Goal: Task Accomplishment & Management: Complete application form

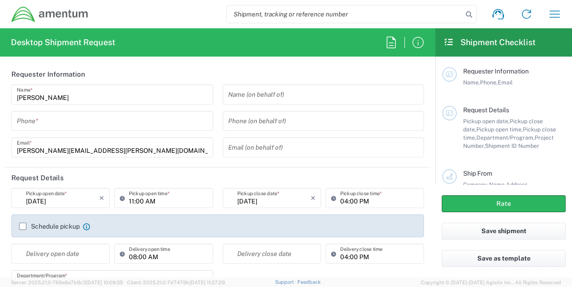
type input "[GEOGRAPHIC_DATA]"
type input "OVHD.100529.00000"
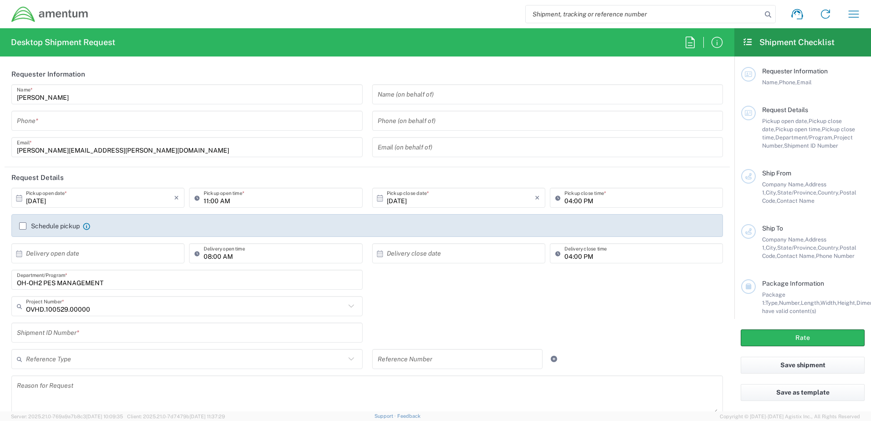
click at [49, 118] on input "tel" at bounding box center [187, 121] width 340 height 16
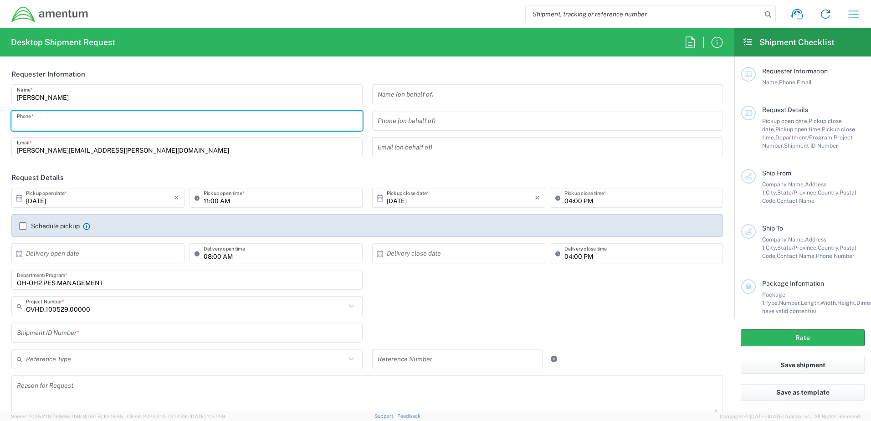
type input "8032266025"
click at [205, 199] on input "11:00 AM" at bounding box center [280, 198] width 153 height 16
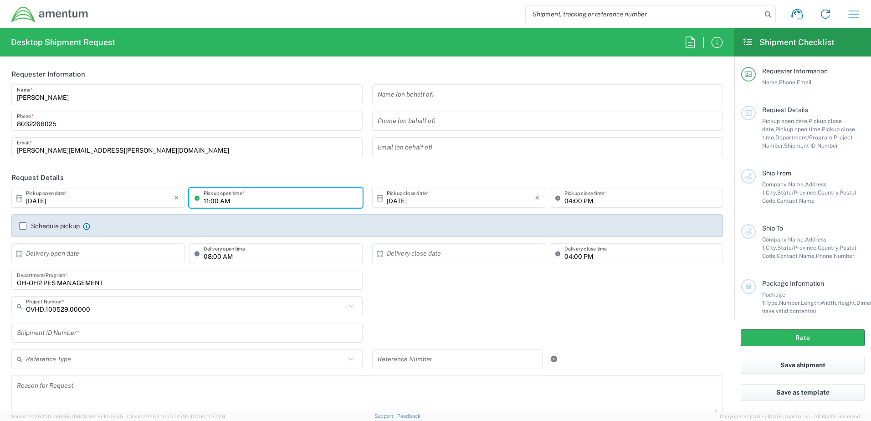
click at [250, 203] on input "11:00 AM" at bounding box center [280, 198] width 153 height 16
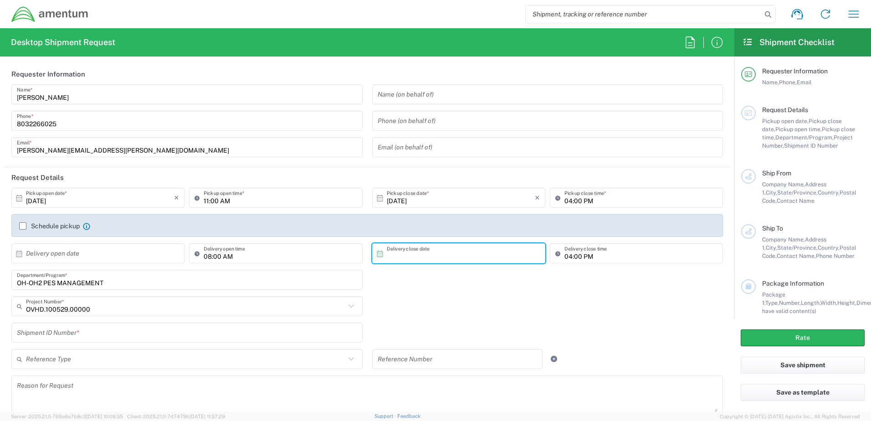
click at [411, 253] on input "text" at bounding box center [461, 254] width 148 height 16
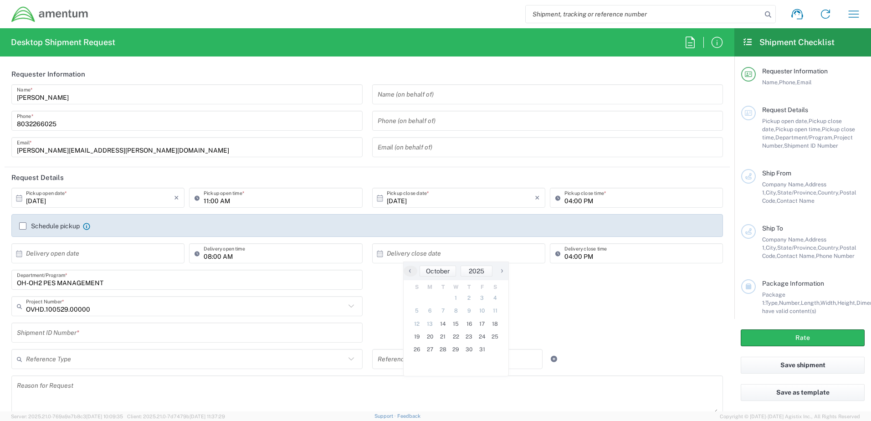
click at [377, 286] on div "OVHD.100529.00000 Project Number * 0915.E0002.02.000.2CE,LABOR ONLY OPT YR 1 ,1…" at bounding box center [367, 309] width 721 height 26
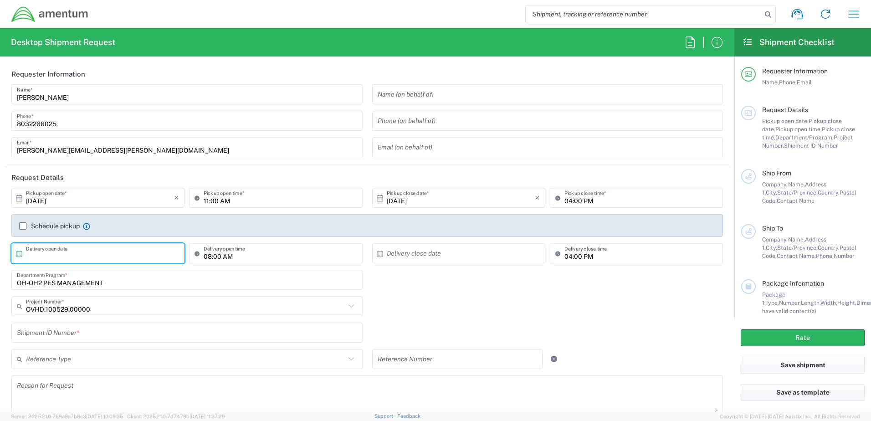
click at [72, 251] on input "text" at bounding box center [100, 254] width 148 height 16
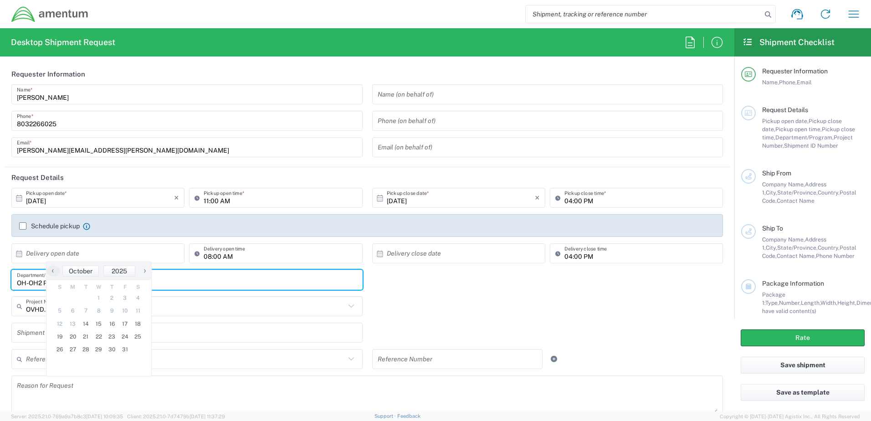
click at [190, 281] on input "OH-OH2 PES MANAGEMENT" at bounding box center [187, 280] width 340 height 16
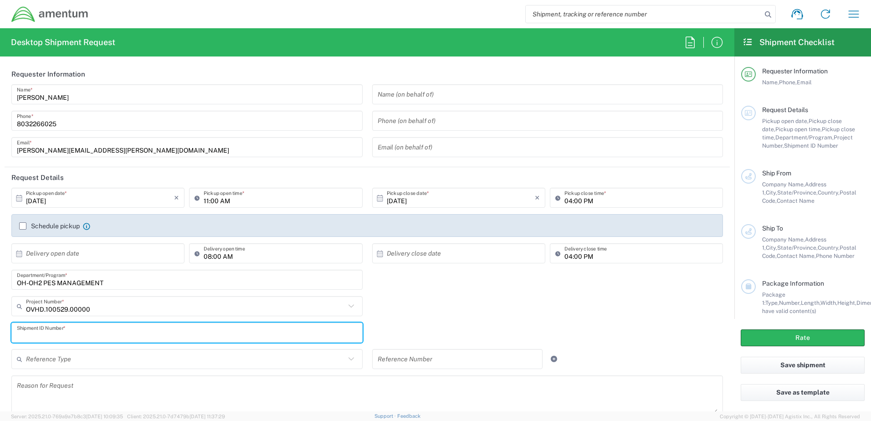
click at [107, 286] on input "text" at bounding box center [187, 333] width 340 height 16
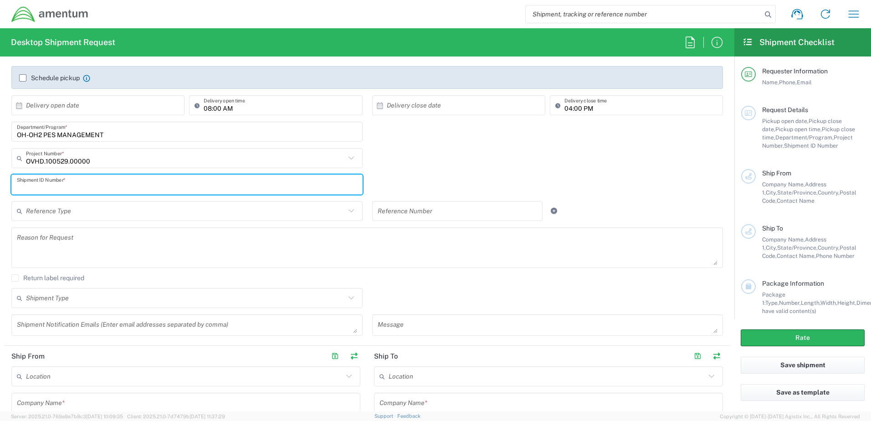
scroll to position [150, 0]
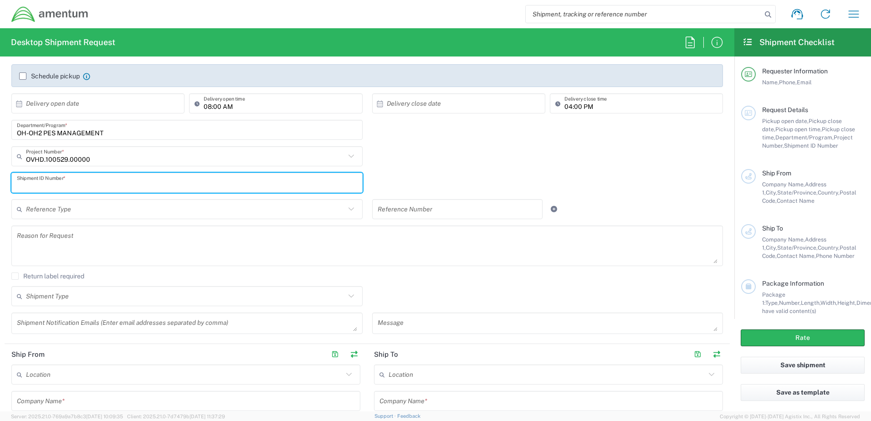
click at [41, 186] on input "text" at bounding box center [187, 183] width 340 height 16
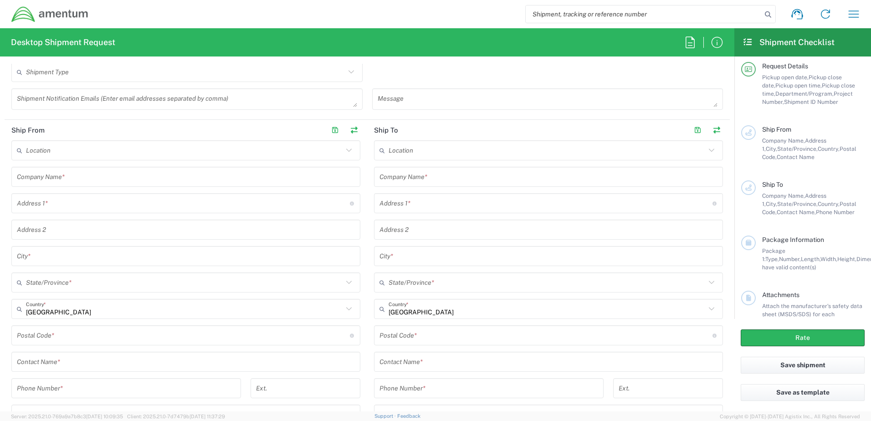
scroll to position [376, 0]
type input "20251014"
click at [345, 148] on icon at bounding box center [349, 149] width 12 height 12
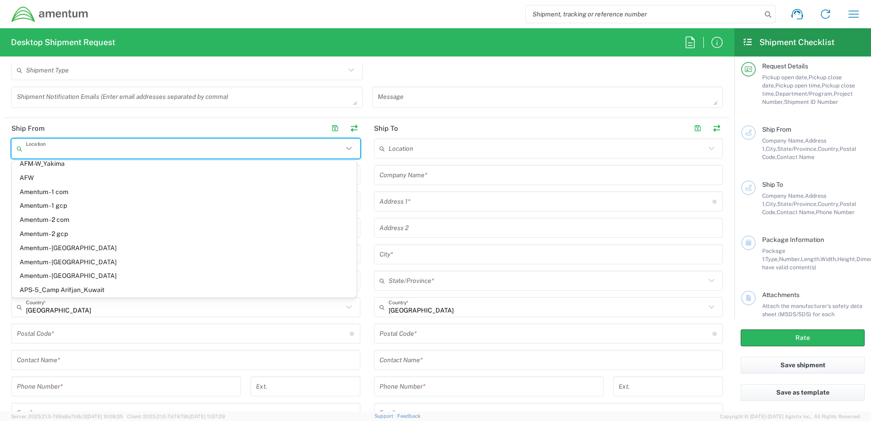
scroll to position [1611, 0]
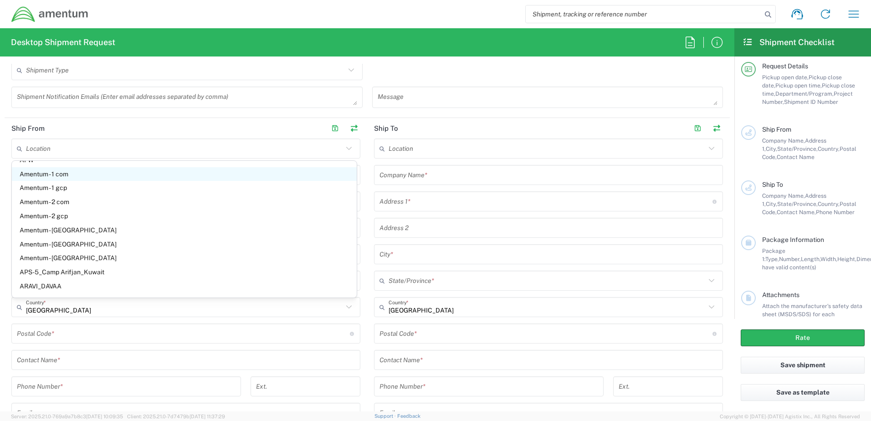
click at [42, 174] on span "Amentum - 1 com" at bounding box center [184, 174] width 345 height 14
type input "Amentum - 1 com"
type input "Amentum Services, Inc."
type input "[STREET_ADDRESS]"
type input "[GEOGRAPHIC_DATA]"
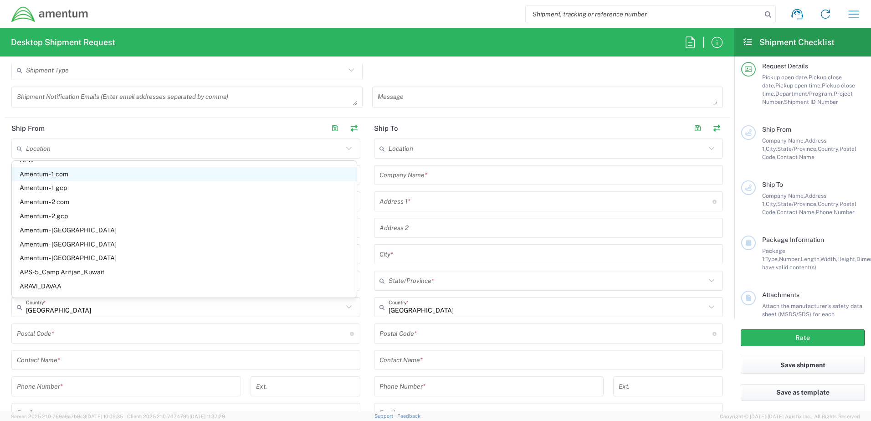
type input "[US_STATE]"
type input "76177"
type input "[PHONE_NUMBER]"
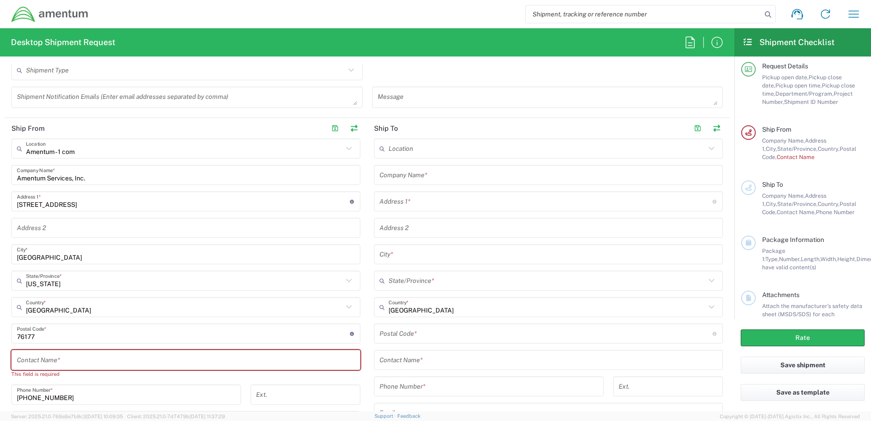
click at [348, 149] on icon at bounding box center [349, 149] width 12 height 12
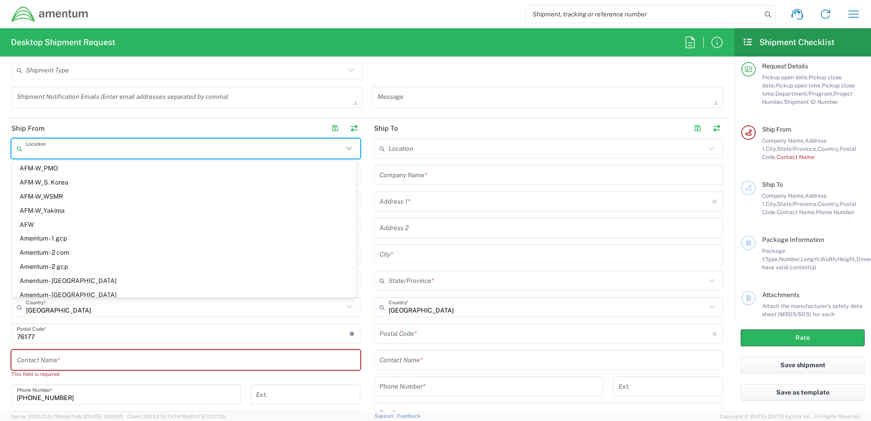
scroll to position [1597, 0]
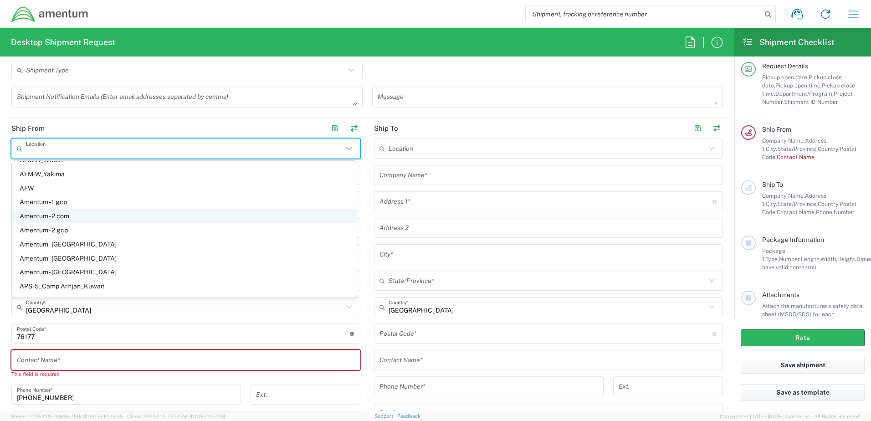
click at [47, 215] on span "Amentum - 2 com" at bounding box center [184, 216] width 345 height 14
type input "Amentum - 2 com"
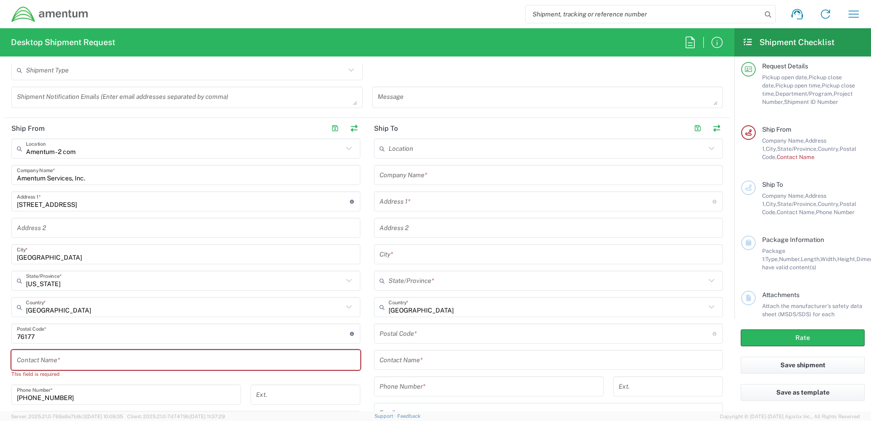
click at [346, 147] on icon at bounding box center [349, 149] width 12 height 12
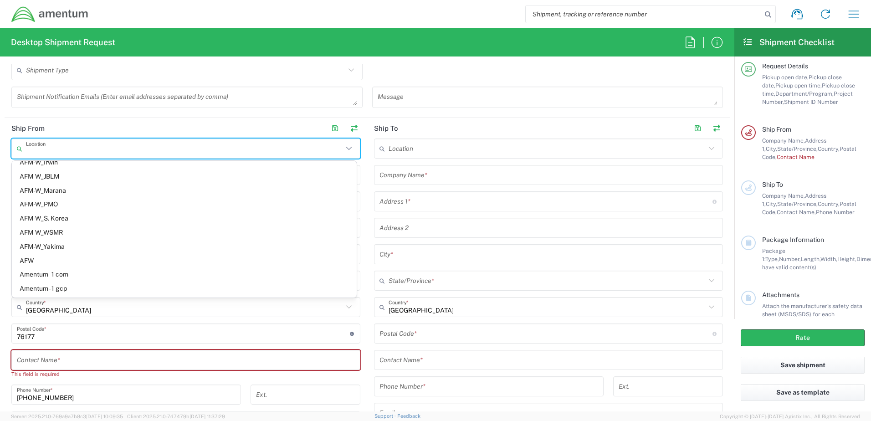
scroll to position [0, 0]
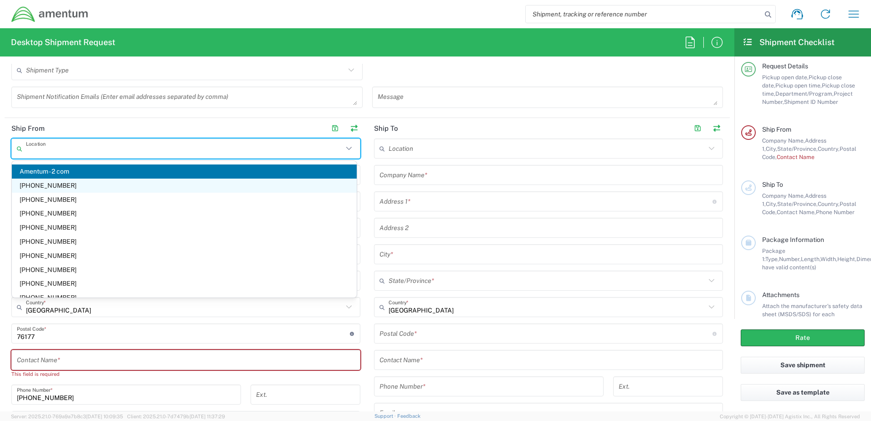
click at [65, 184] on span "[PHONE_NUMBER]" at bounding box center [184, 186] width 345 height 14
type input "[PHONE_NUMBER]"
type input "Amentum Services, Inc"
type input "[STREET_ADDRESS][PERSON_NAME]"
type input "STE 300"
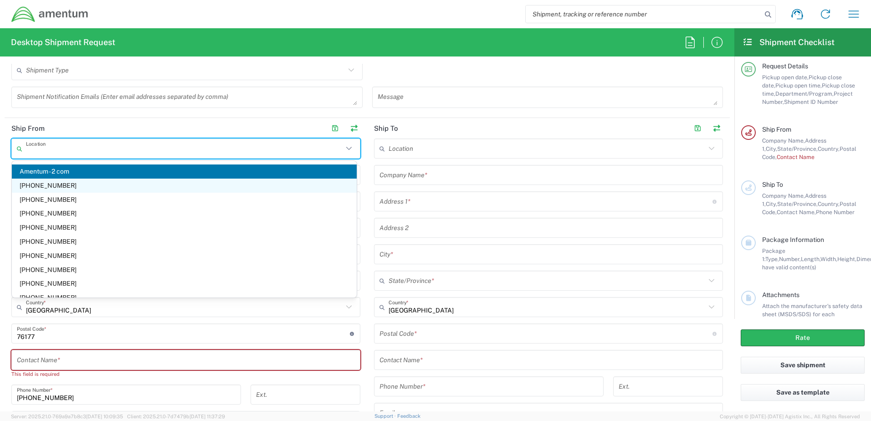
type input "[GEOGRAPHIC_DATA]"
type input "[US_STATE]"
type input "20876"
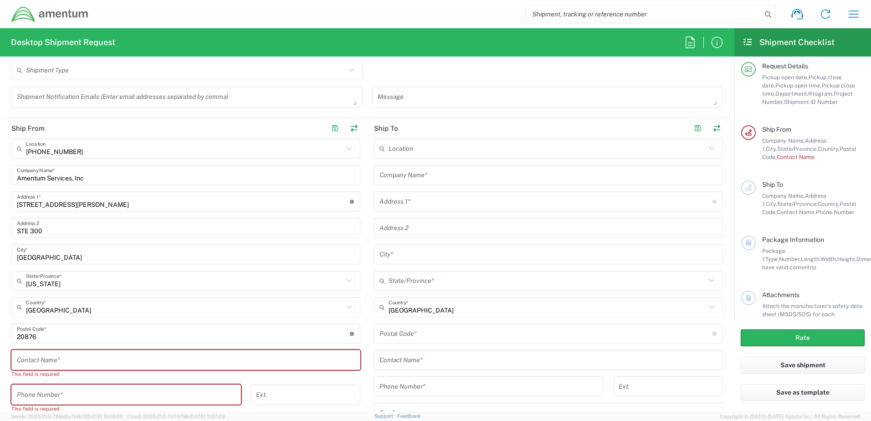
click at [346, 148] on icon at bounding box center [348, 148] width 5 height 3
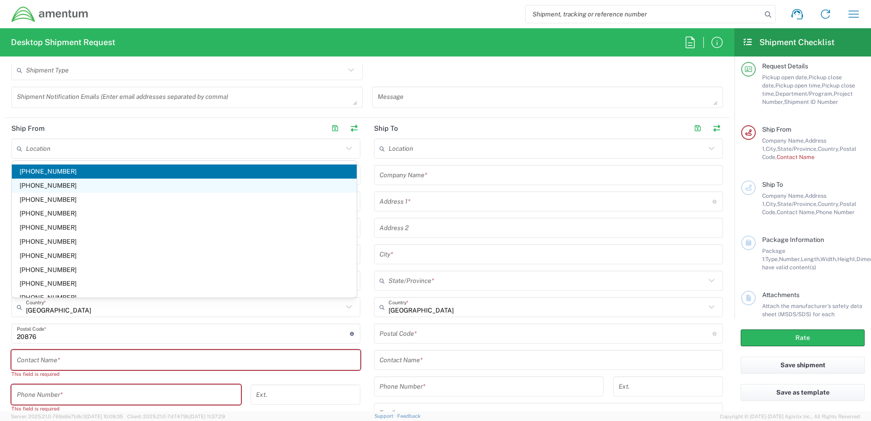
click at [69, 185] on span "[PHONE_NUMBER]" at bounding box center [184, 186] width 345 height 14
type input "[PHONE_NUMBER]"
type input "[STREET_ADDRESS]"
type input "[GEOGRAPHIC_DATA]"
type input "[US_STATE]"
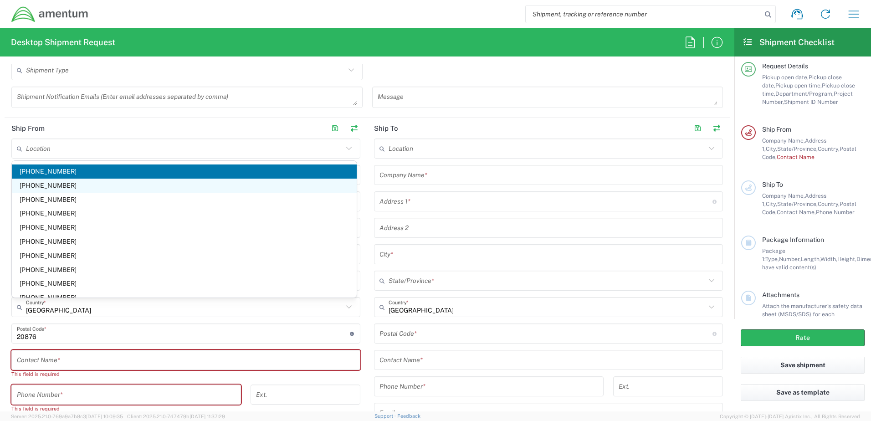
type input "22202"
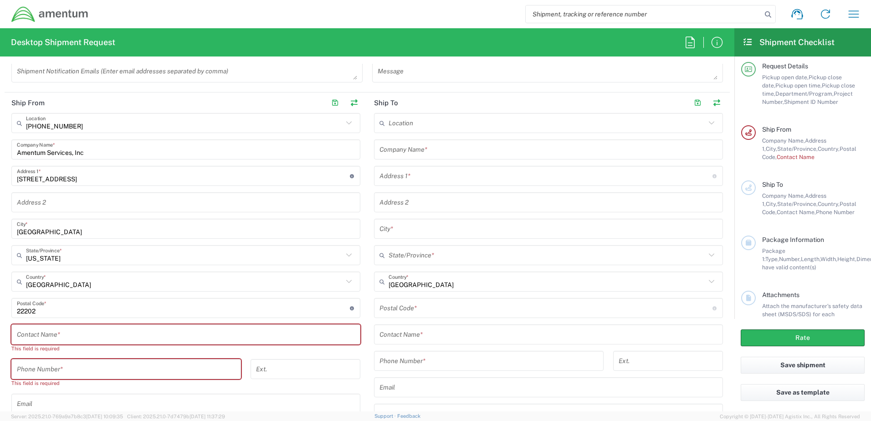
scroll to position [410, 0]
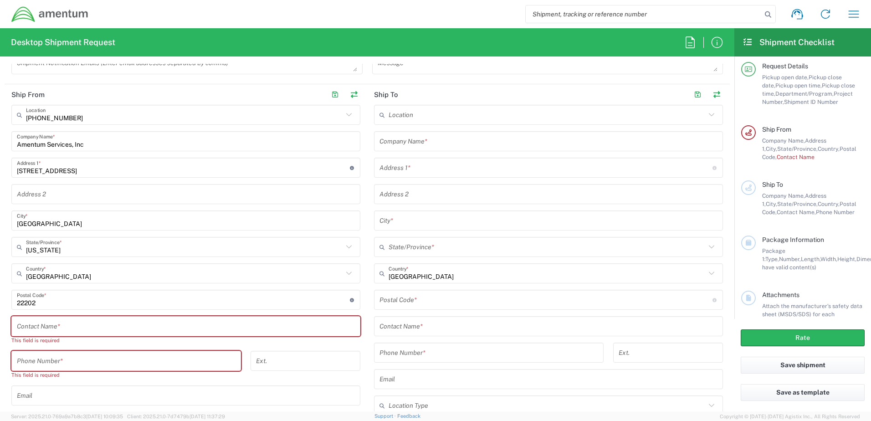
click at [345, 115] on icon at bounding box center [349, 115] width 12 height 12
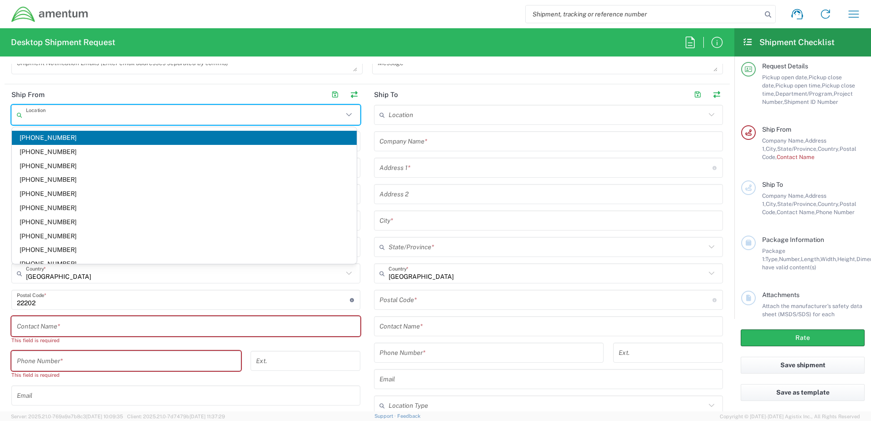
click at [346, 114] on icon at bounding box center [349, 115] width 12 height 12
click at [282, 87] on header "Ship From" at bounding box center [186, 94] width 363 height 21
type input "[PHONE_NUMBER]"
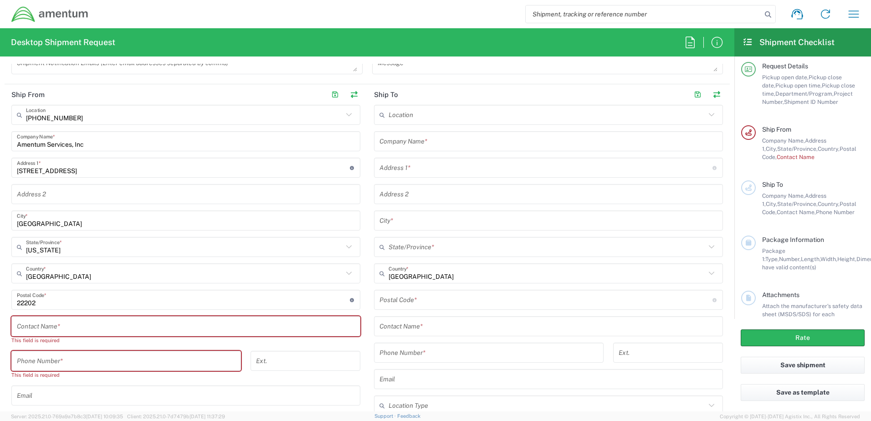
click at [130, 142] on input "Amentum Services, Inc" at bounding box center [186, 141] width 338 height 16
click at [344, 113] on icon at bounding box center [349, 115] width 12 height 12
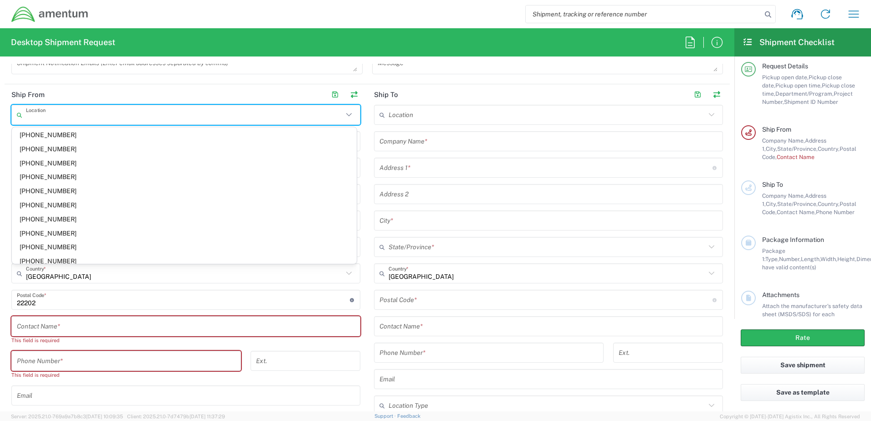
scroll to position [0, 0]
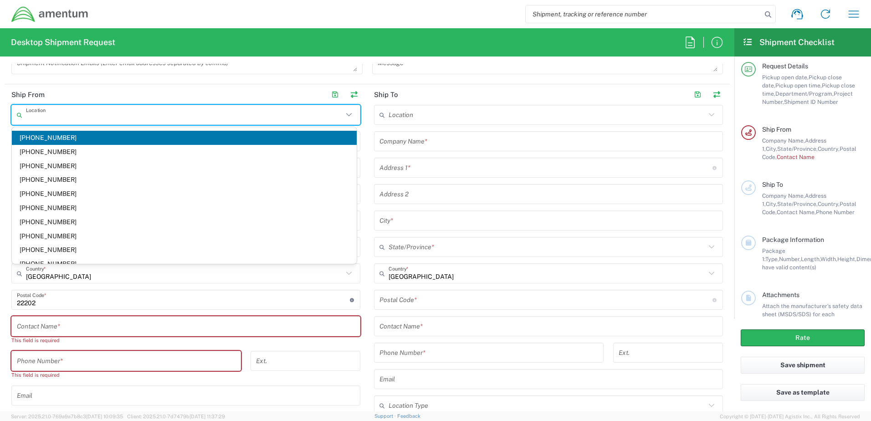
click at [346, 111] on icon at bounding box center [349, 115] width 12 height 12
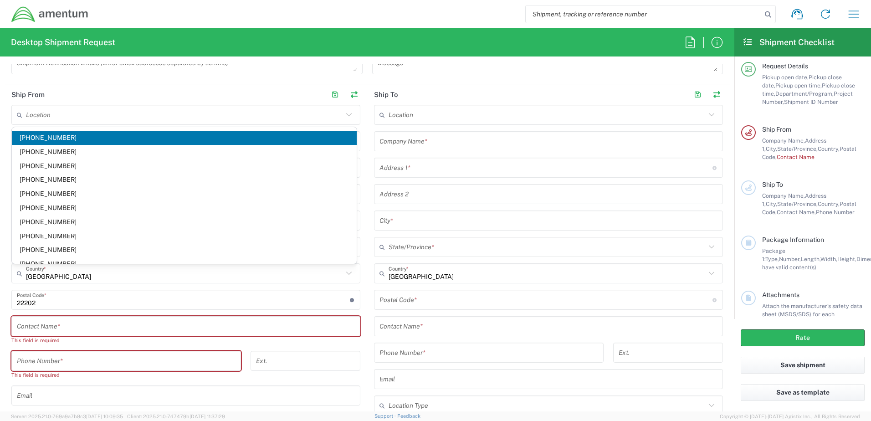
click at [349, 118] on icon at bounding box center [349, 115] width 12 height 12
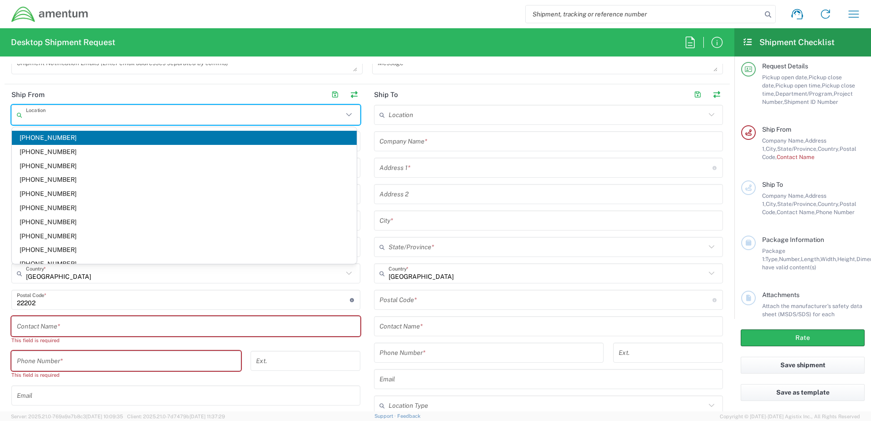
click at [283, 87] on header "Ship From" at bounding box center [186, 94] width 363 height 21
type input "[PHONE_NUMBER]"
drag, startPoint x: 84, startPoint y: 117, endPoint x: 27, endPoint y: 117, distance: 56.9
click at [27, 117] on input "text" at bounding box center [184, 115] width 317 height 16
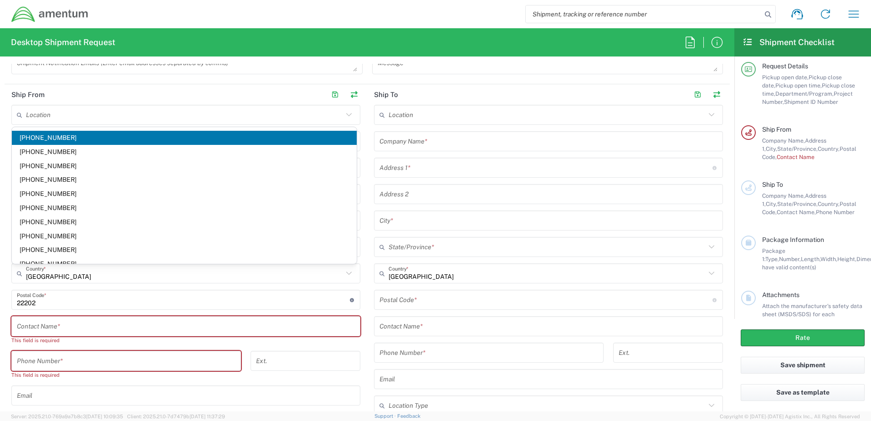
click at [307, 88] on header "Ship From" at bounding box center [186, 94] width 363 height 21
type input "[PHONE_NUMBER]"
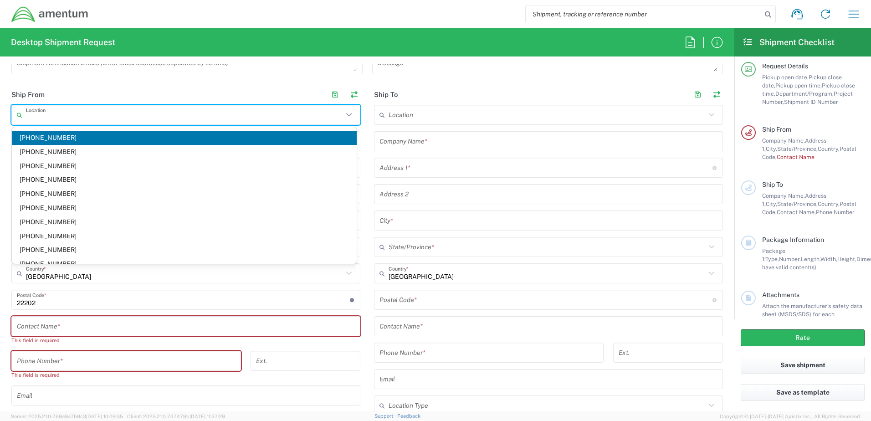
click at [71, 116] on input "text" at bounding box center [184, 115] width 317 height 16
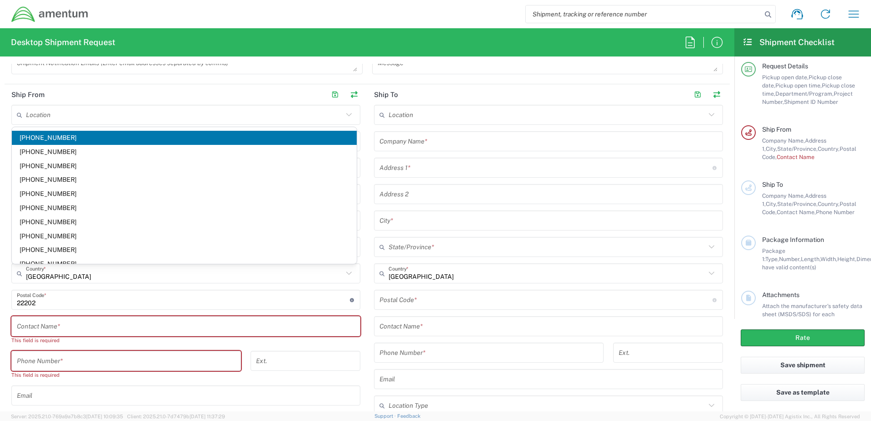
click at [346, 113] on icon at bounding box center [349, 115] width 12 height 12
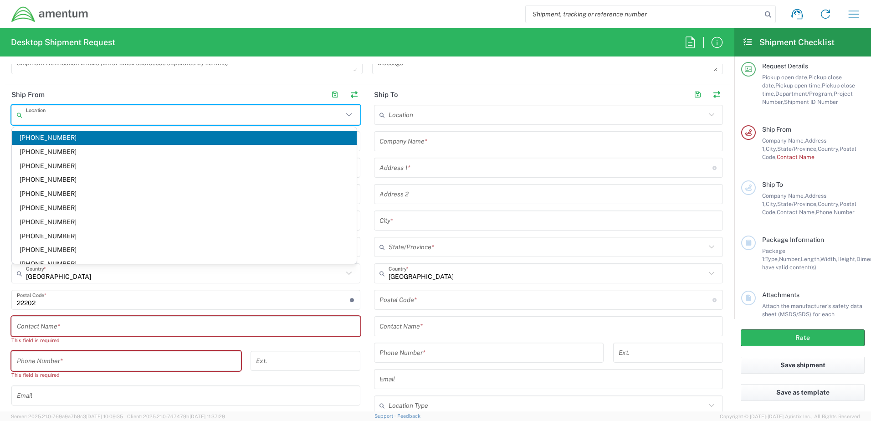
click at [293, 95] on header "Ship From" at bounding box center [186, 94] width 363 height 21
type input "[PHONE_NUMBER]"
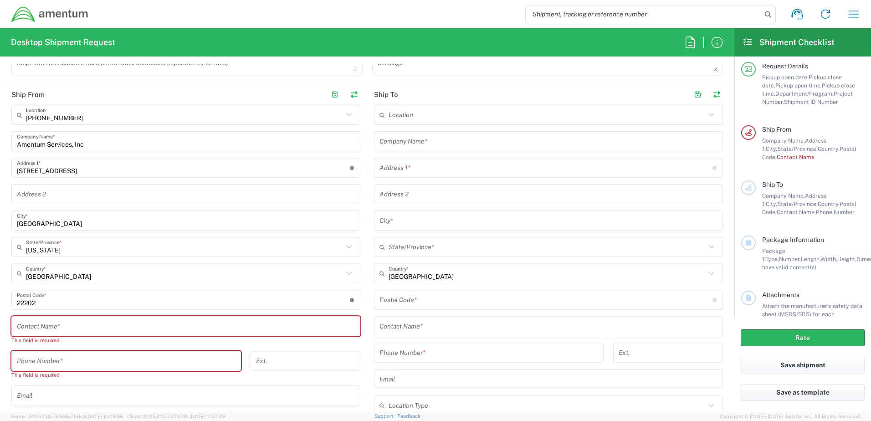
click at [346, 114] on icon at bounding box center [349, 115] width 12 height 12
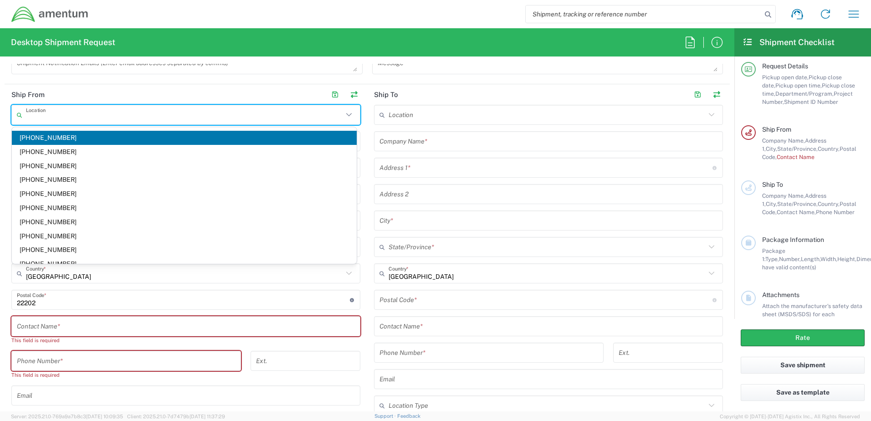
click at [292, 94] on header "Ship From" at bounding box center [186, 94] width 363 height 21
type input "[PHONE_NUMBER]"
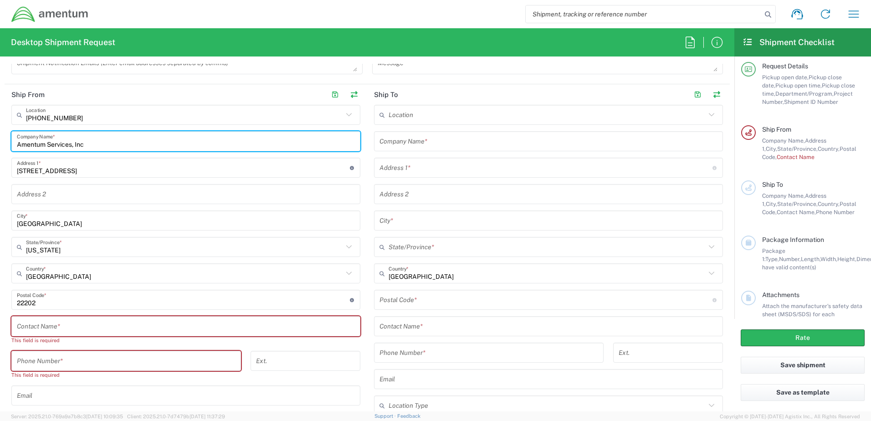
drag, startPoint x: 93, startPoint y: 146, endPoint x: 8, endPoint y: 145, distance: 84.7
click at [8, 145] on main "[PHONE_NUMBER] Location [PHONE_NUMBER] [PHONE_NUMBER] [PHONE_NUMBER] [PHONE_NUM…" at bounding box center [186, 279] width 363 height 348
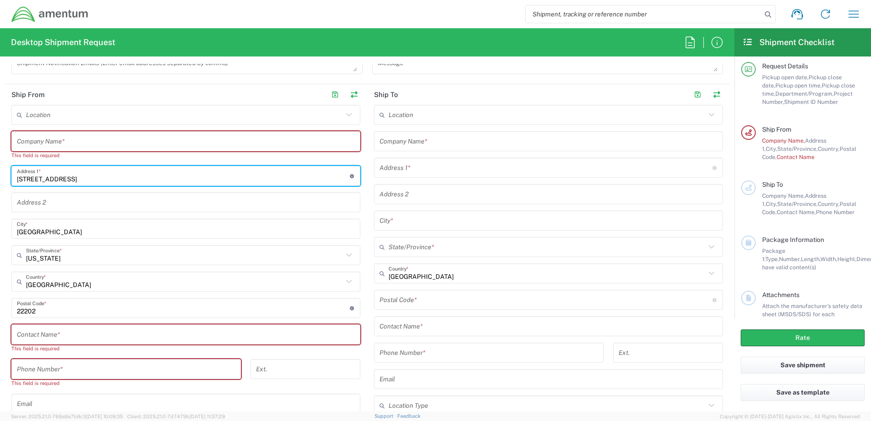
drag, startPoint x: 108, startPoint y: 178, endPoint x: 10, endPoint y: 176, distance: 97.1
click at [10, 176] on main "Location [PHONE_NUMBER] [PHONE_NUMBER] [PHONE_NUMBER] [PHONE_NUMBER] [PHONE_NUM…" at bounding box center [186, 283] width 363 height 356
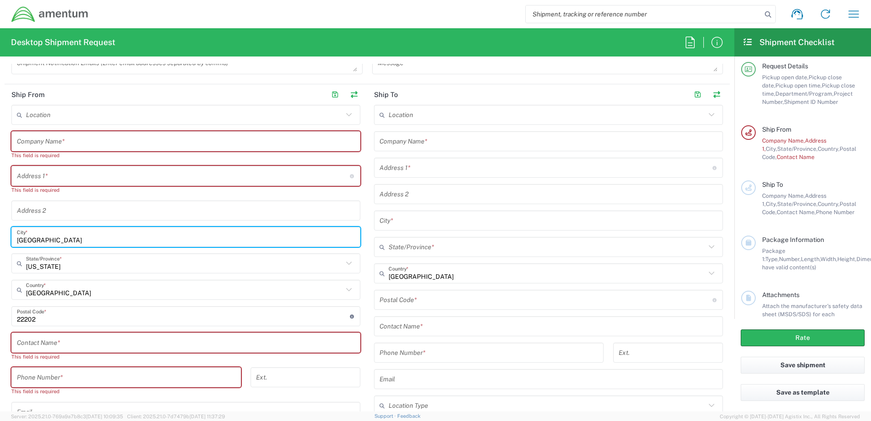
drag, startPoint x: 65, startPoint y: 242, endPoint x: 7, endPoint y: 240, distance: 57.4
click at [7, 240] on main "Location [PHONE_NUMBER] [PHONE_NUMBER] [PHONE_NUMBER] [PHONE_NUMBER] [PHONE_NUM…" at bounding box center [186, 287] width 363 height 364
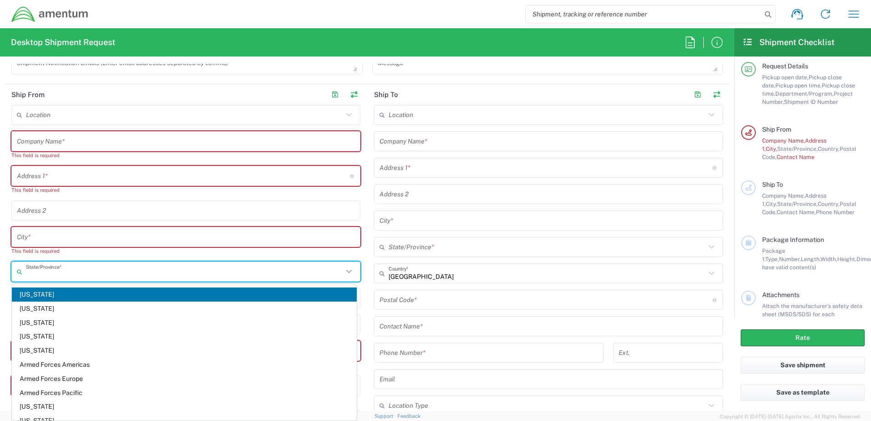
drag, startPoint x: 60, startPoint y: 276, endPoint x: 23, endPoint y: 274, distance: 36.9
click at [23, 274] on div "State/Province *" at bounding box center [185, 272] width 349 height 20
drag, startPoint x: 227, startPoint y: 222, endPoint x: 218, endPoint y: 228, distance: 10.5
click at [227, 222] on div "Location [PHONE_NUMBER] [PHONE_NUMBER] [PHONE_NUMBER] [PHONE_NUMBER] [PHONE_NUM…" at bounding box center [185, 291] width 349 height 373
type input "[US_STATE]"
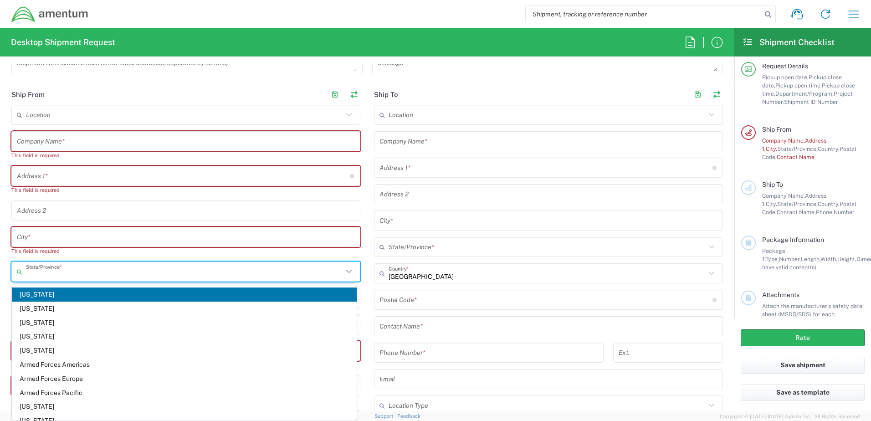
drag, startPoint x: 52, startPoint y: 275, endPoint x: 36, endPoint y: 275, distance: 15.9
click at [36, 275] on input "text" at bounding box center [184, 272] width 317 height 16
click at [116, 236] on input "text" at bounding box center [186, 237] width 338 height 16
type input "[US_STATE]"
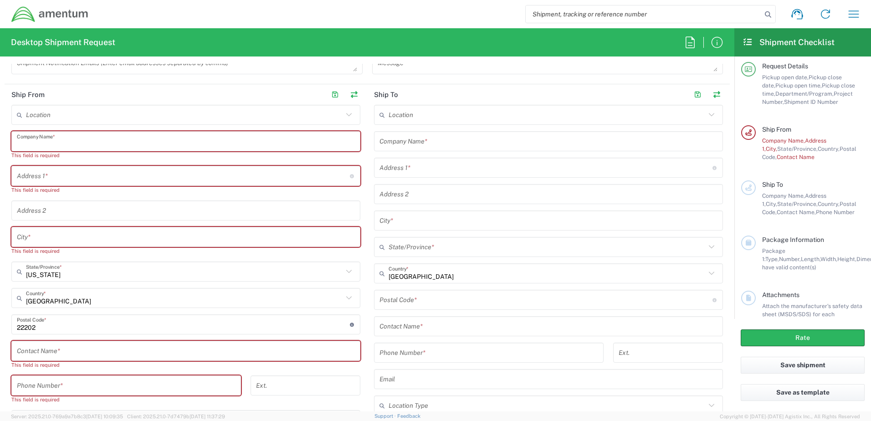
click at [42, 141] on input "text" at bounding box center [186, 141] width 338 height 16
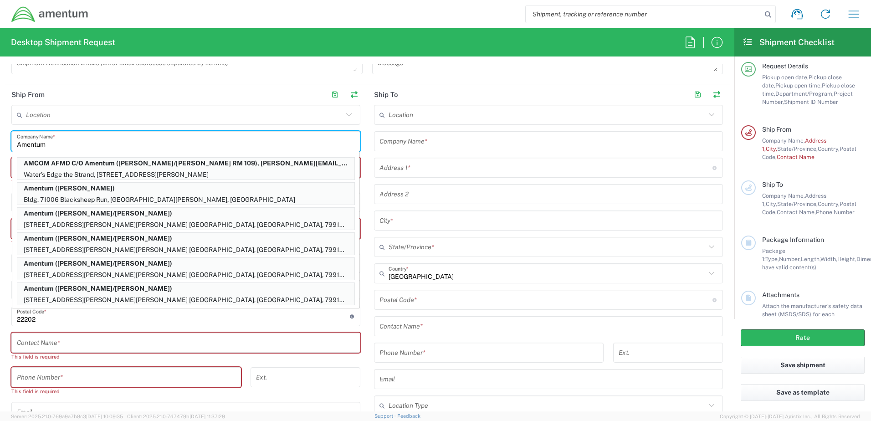
type input "Amentum"
click at [118, 113] on input "text" at bounding box center [184, 115] width 317 height 16
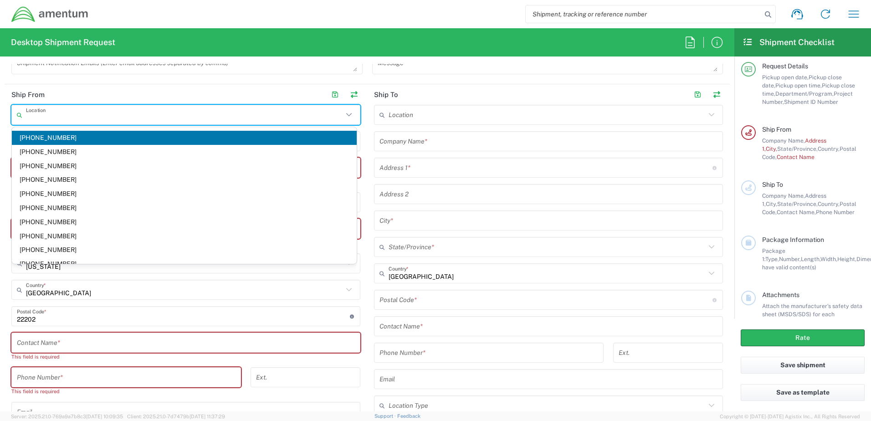
click at [481, 228] on input "text" at bounding box center [549, 221] width 338 height 16
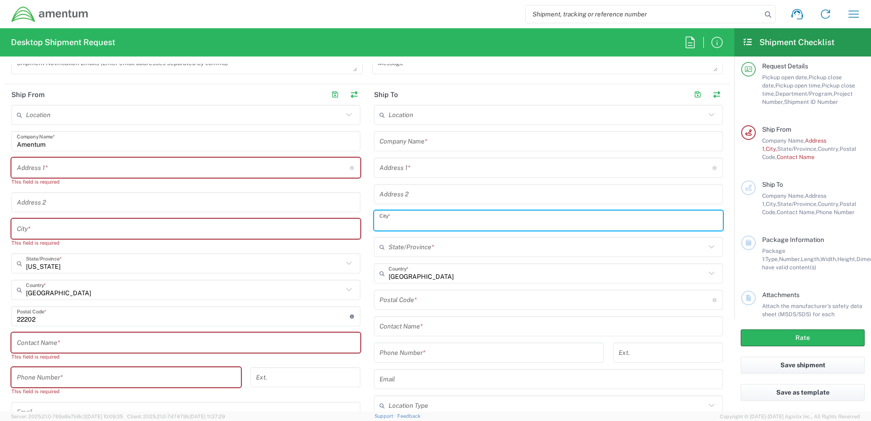
click at [55, 167] on input "text" at bounding box center [183, 168] width 333 height 16
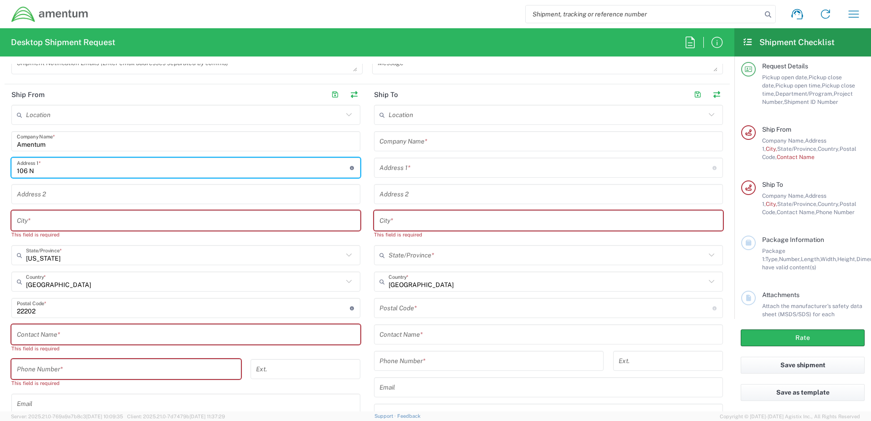
type input "[STREET_ADDRESS][PERSON_NAME]"
type input "[PERSON_NAME][EMAIL_ADDRESS][PERSON_NAME][DOMAIN_NAME]"
type input "Aiken"
type input "8032266025"
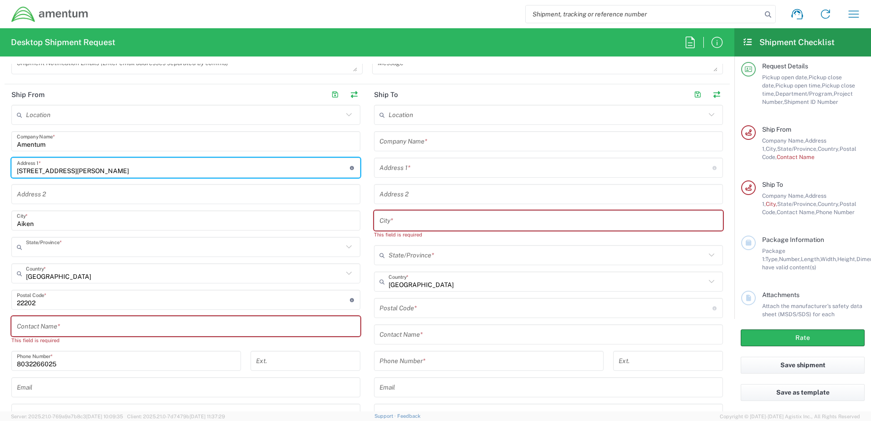
click at [59, 250] on input "text" at bounding box center [184, 247] width 317 height 16
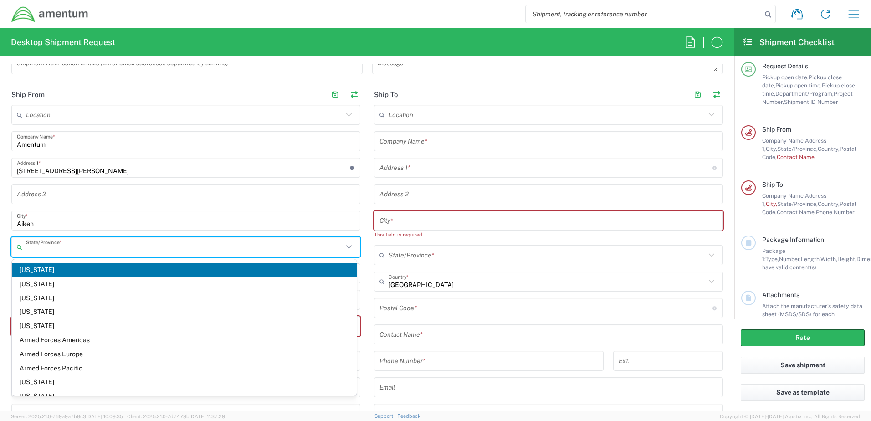
click at [346, 247] on icon at bounding box center [349, 247] width 12 height 12
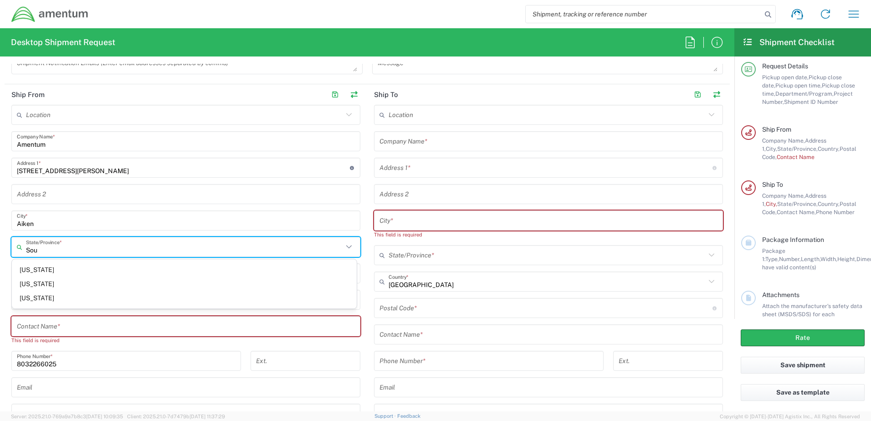
click at [115, 244] on input "Sou" at bounding box center [184, 247] width 317 height 16
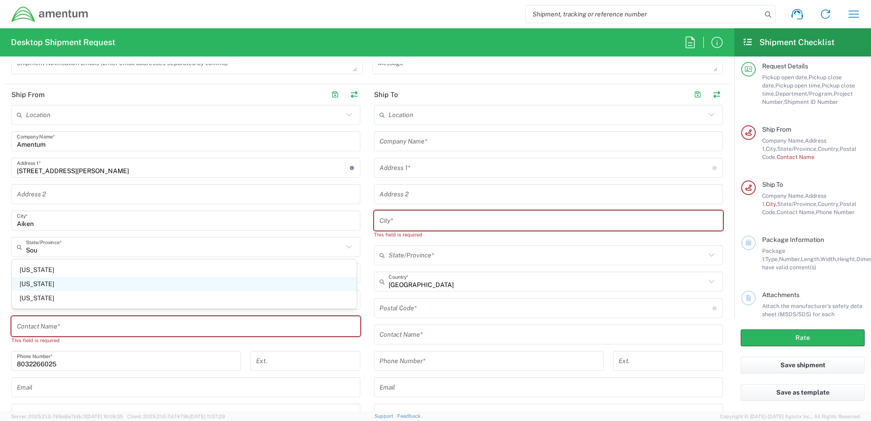
click at [236, 281] on span "[US_STATE]" at bounding box center [184, 284] width 345 height 14
type input "[US_STATE]"
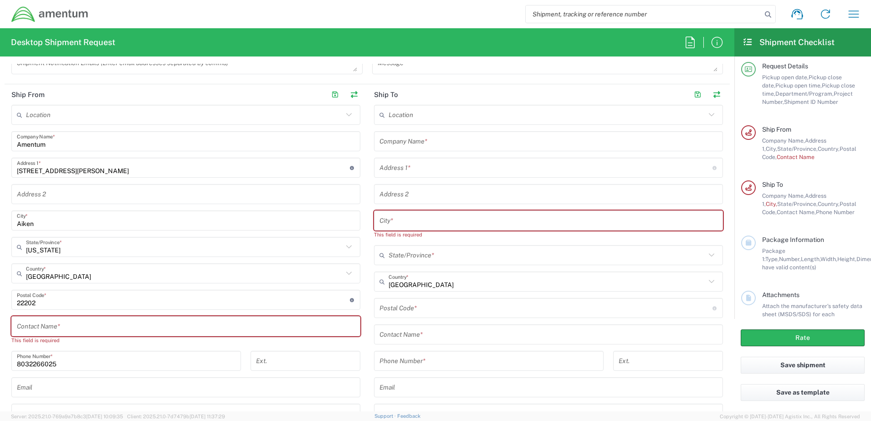
click at [43, 286] on input "undefined" at bounding box center [183, 300] width 333 height 16
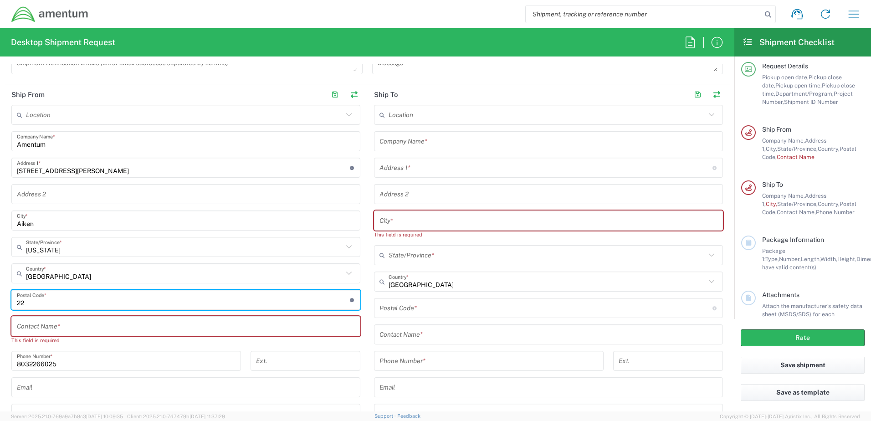
type input "2"
type input "29801"
click at [136, 270] on input "[GEOGRAPHIC_DATA]" at bounding box center [184, 274] width 317 height 16
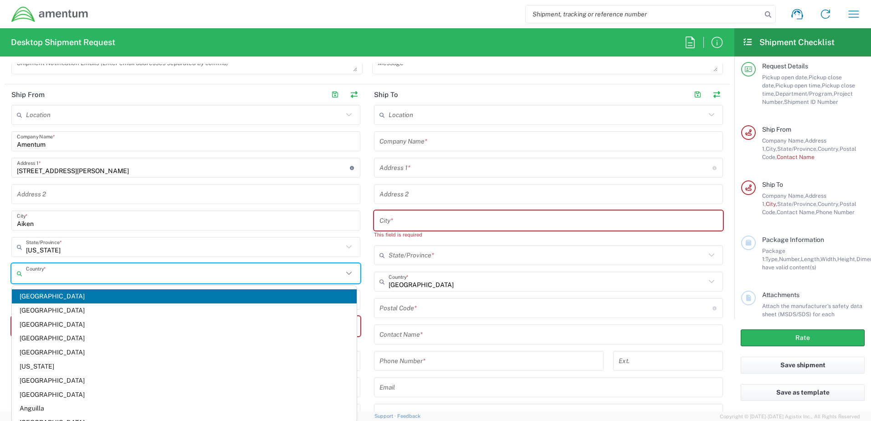
click at [35, 278] on input "text" at bounding box center [184, 274] width 317 height 16
type input "U"
click at [252, 243] on input "text" at bounding box center [184, 247] width 317 height 16
type input "[GEOGRAPHIC_DATA]"
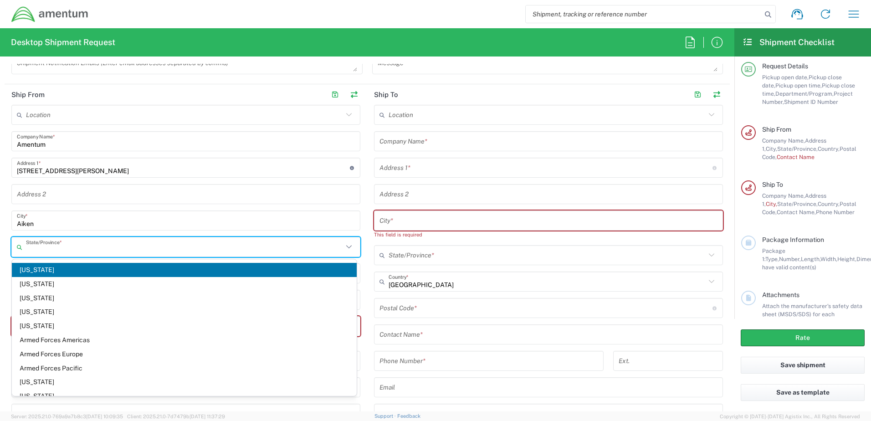
click at [48, 248] on input "text" at bounding box center [184, 247] width 317 height 16
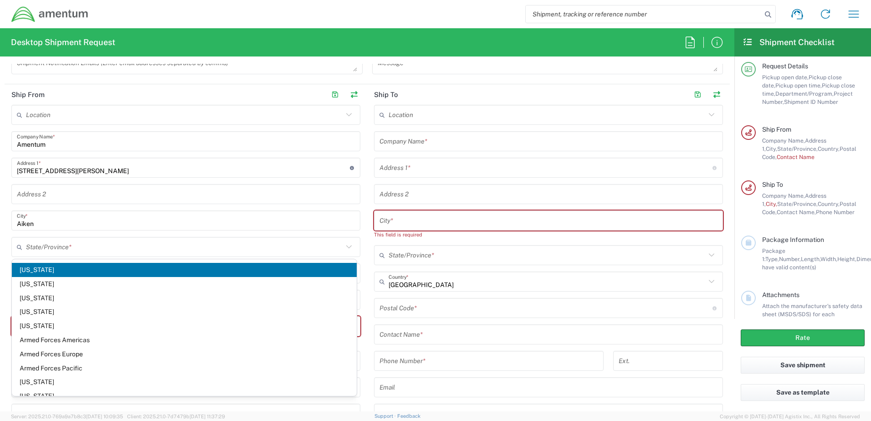
click at [32, 268] on span "[US_STATE]" at bounding box center [184, 270] width 345 height 14
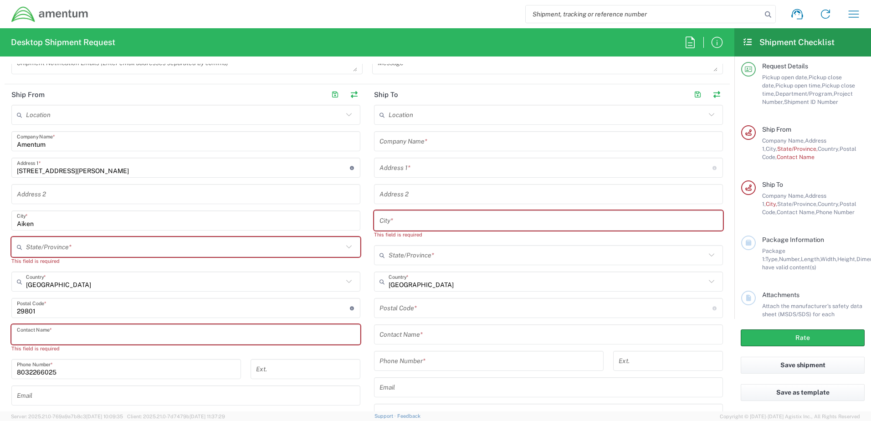
click at [33, 286] on input "text" at bounding box center [186, 335] width 338 height 16
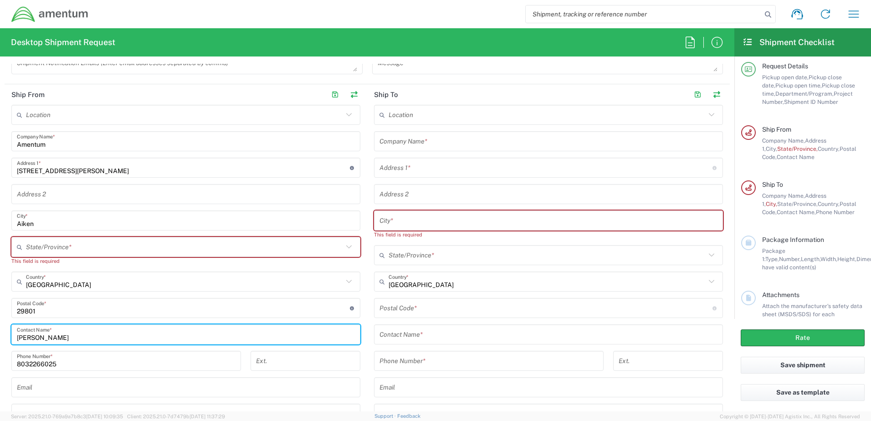
type input "[PERSON_NAME]"
click at [61, 245] on input "text" at bounding box center [184, 247] width 317 height 16
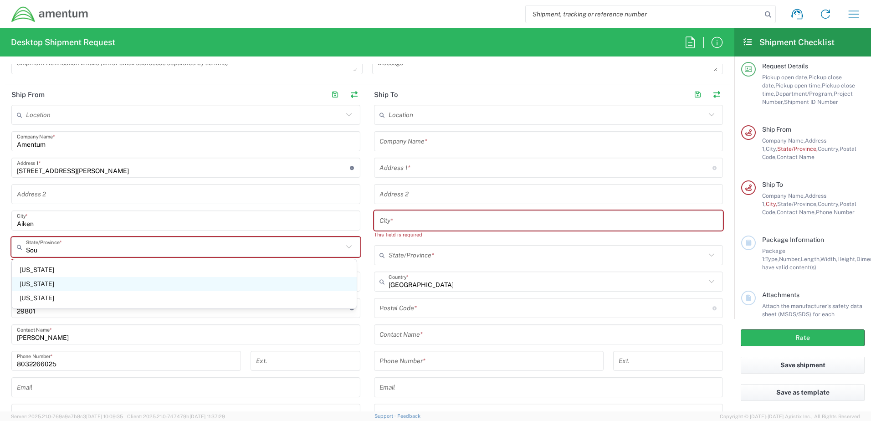
click at [37, 284] on span "[US_STATE]" at bounding box center [184, 284] width 345 height 14
type input "[US_STATE]"
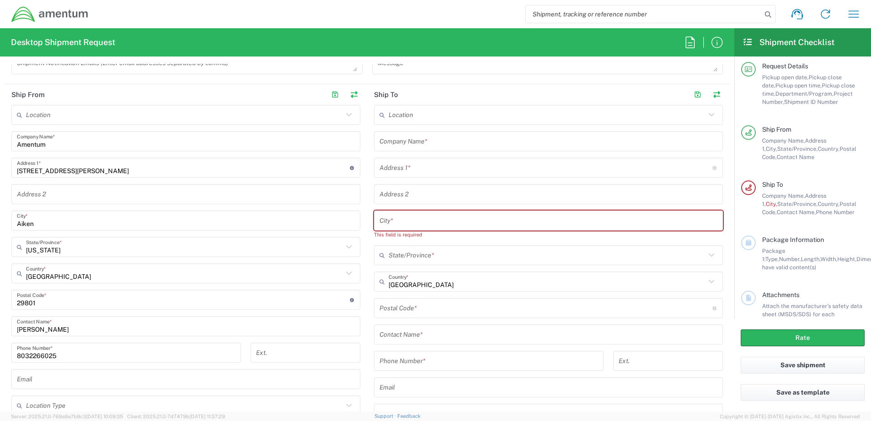
drag, startPoint x: 727, startPoint y: 243, endPoint x: 724, endPoint y: 248, distance: 5.9
click at [572, 248] on form "Requester Information [PERSON_NAME] Name * [PHONE_NUMBER] Phone * [PERSON_NAME]…" at bounding box center [367, 238] width 734 height 348
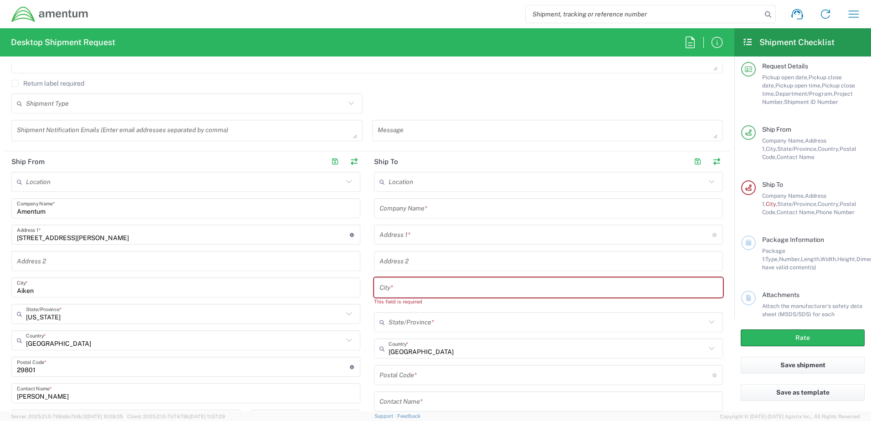
scroll to position [339, 0]
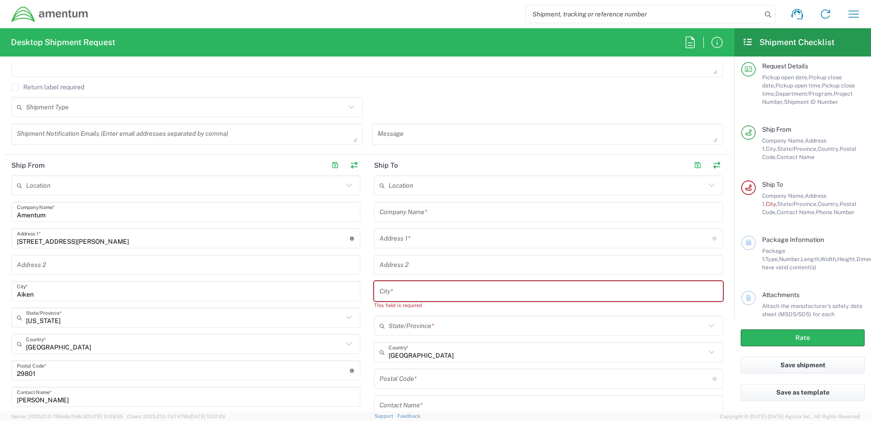
click at [418, 212] on input "text" at bounding box center [549, 212] width 338 height 16
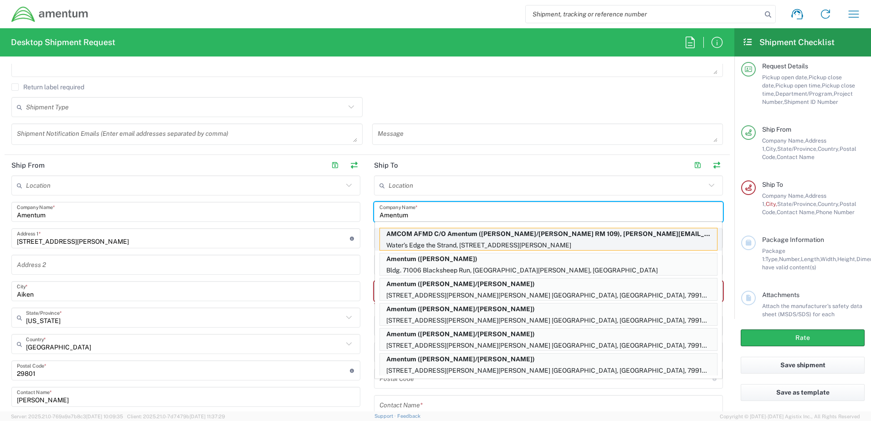
click at [425, 240] on p "Water’s Edge the Strand, [STREET_ADDRESS][PERSON_NAME]" at bounding box center [548, 245] width 337 height 11
type input "AMCOM AFMD C/O Amentum"
type input "Water’s Edge the Strand"
type input "63 The Strand"
type input "North [PERSON_NAME] QLD"
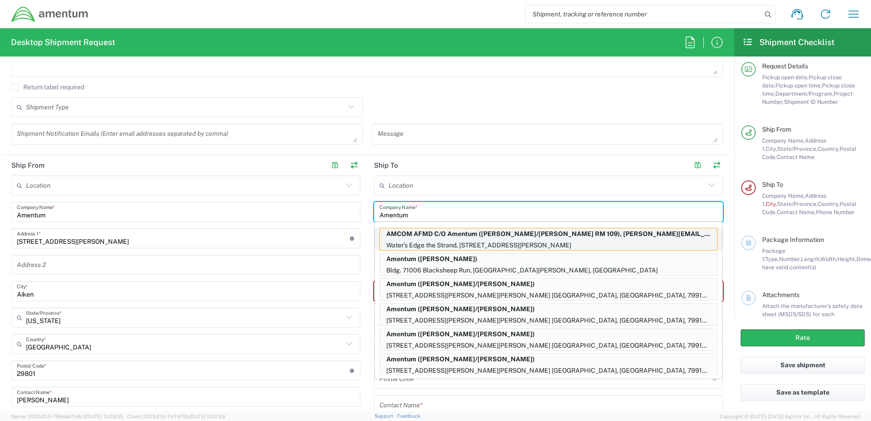
type input "[GEOGRAPHIC_DATA]"
type input "4810"
type input "[PERSON_NAME]/[PERSON_NAME] RM 109"
type input "[PHONE_NUMBER]"
type input "[PERSON_NAME][EMAIL_ADDRESS][PERSON_NAME][DOMAIN_NAME]"
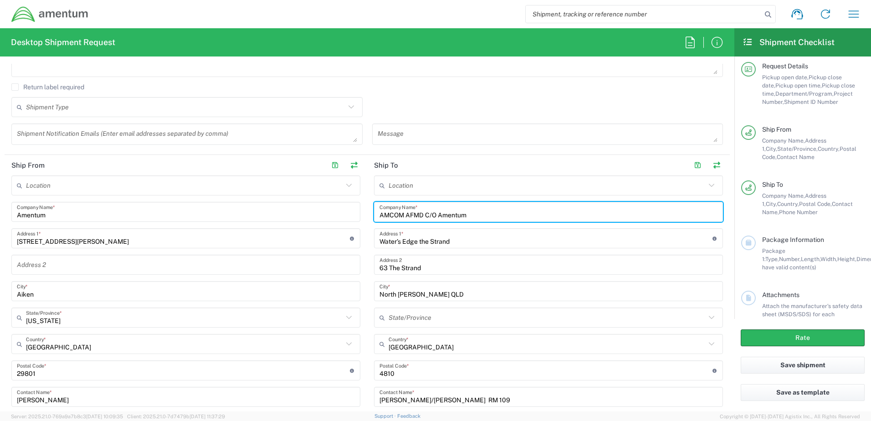
type input "[GEOGRAPHIC_DATA]"
drag, startPoint x: 475, startPoint y: 215, endPoint x: 373, endPoint y: 215, distance: 101.6
click at [374, 215] on div "AMCOM AFMD C/O Amentum Company Name *" at bounding box center [548, 212] width 349 height 20
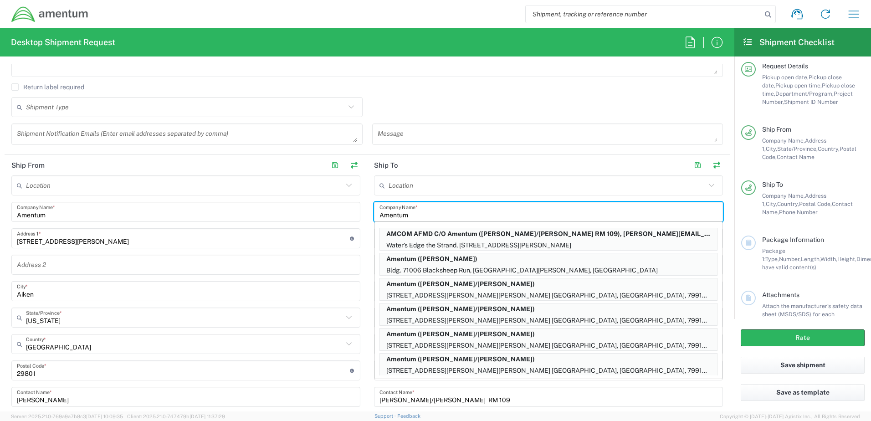
type input "Amentum"
click at [433, 188] on input "text" at bounding box center [547, 186] width 317 height 16
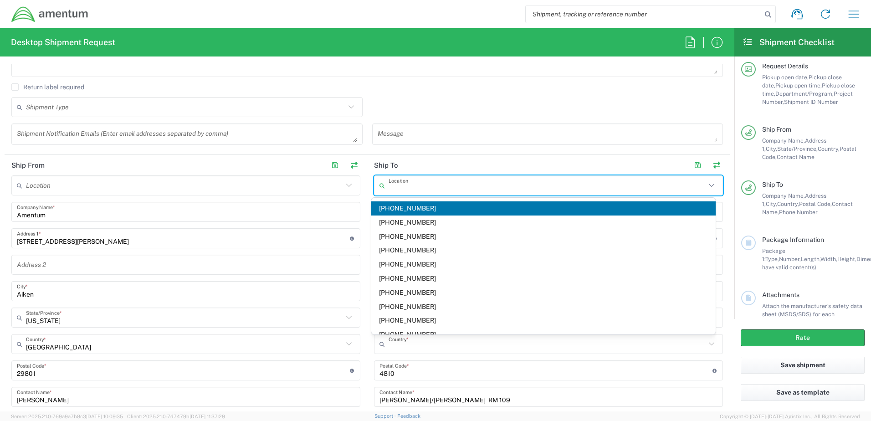
click at [469, 286] on input "text" at bounding box center [547, 344] width 317 height 16
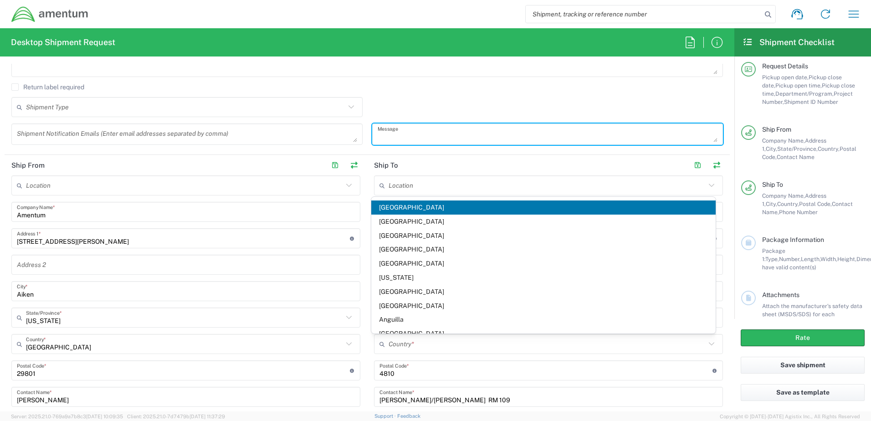
click at [475, 138] on textarea at bounding box center [548, 134] width 340 height 16
type input "[GEOGRAPHIC_DATA]"
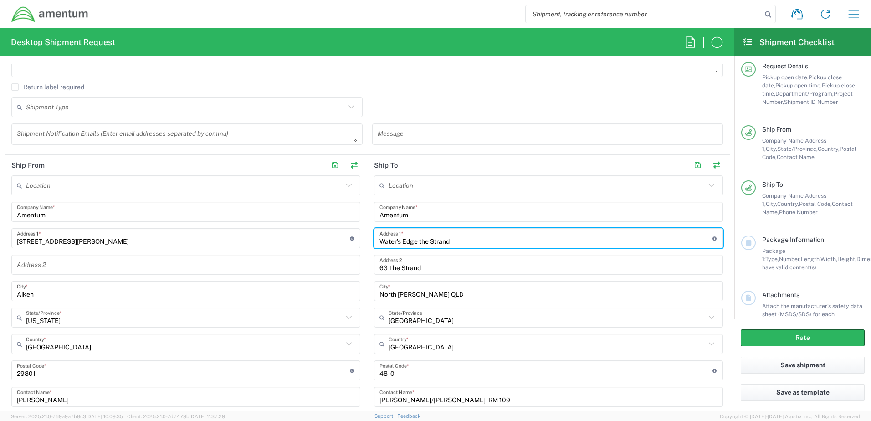
drag, startPoint x: 456, startPoint y: 242, endPoint x: 373, endPoint y: 246, distance: 83.0
click at [374, 246] on div "Water’s Edge the Strand Address 1 * For cross streets use street names with '&'…" at bounding box center [548, 238] width 349 height 20
type input "[STREET_ADDRESS]"
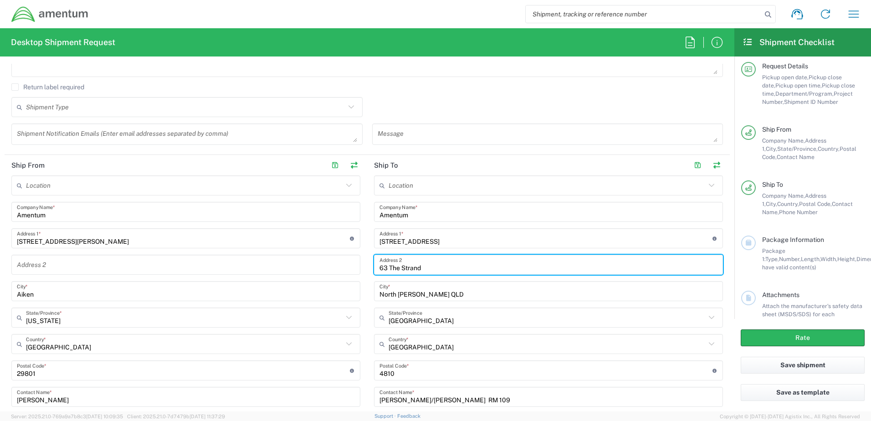
drag, startPoint x: 425, startPoint y: 268, endPoint x: 373, endPoint y: 271, distance: 52.5
click at [374, 271] on div "63 The Strand Address 2" at bounding box center [548, 265] width 349 height 20
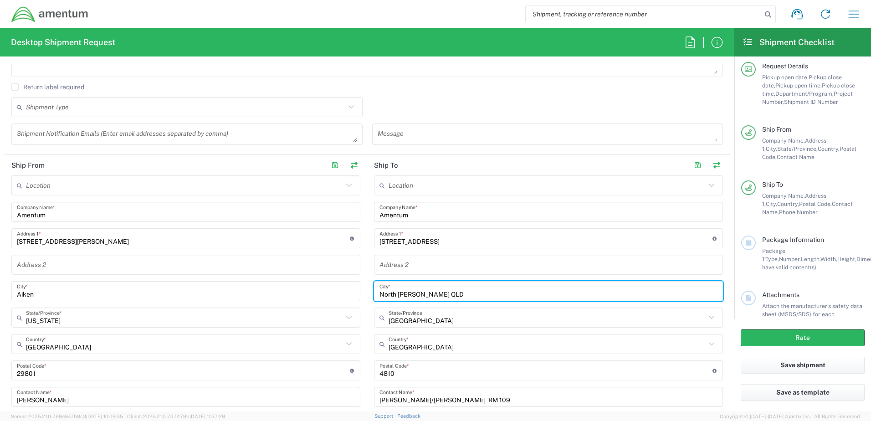
drag, startPoint x: 436, startPoint y: 294, endPoint x: 373, endPoint y: 297, distance: 62.9
click at [374, 286] on div "[GEOGRAPHIC_DATA][PERSON_NAME] *" at bounding box center [548, 291] width 349 height 20
type input "[GEOGRAPHIC_DATA]"
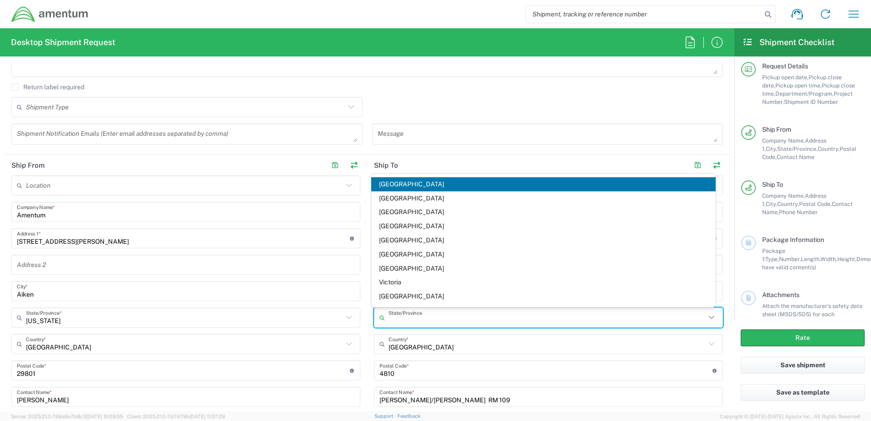
drag, startPoint x: 424, startPoint y: 319, endPoint x: 401, endPoint y: 320, distance: 23.3
click at [401, 286] on input "text" at bounding box center [547, 318] width 317 height 16
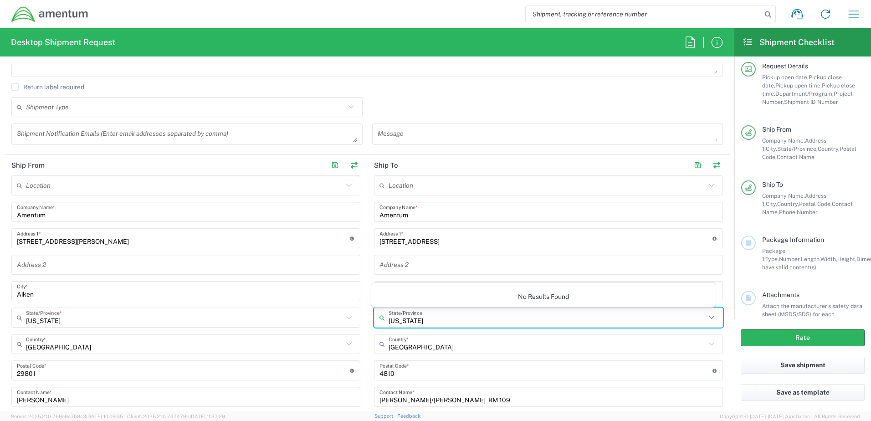
type input "[US_STATE]"
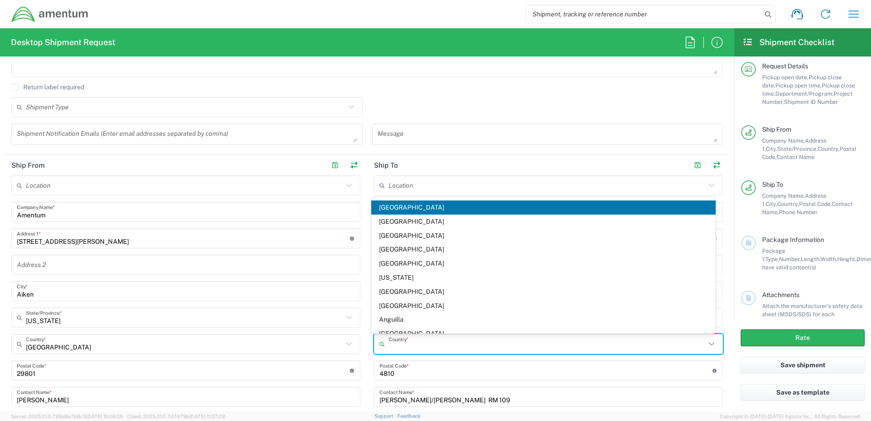
drag, startPoint x: 417, startPoint y: 349, endPoint x: 399, endPoint y: 349, distance: 18.2
click at [399, 286] on input "text" at bounding box center [547, 344] width 317 height 16
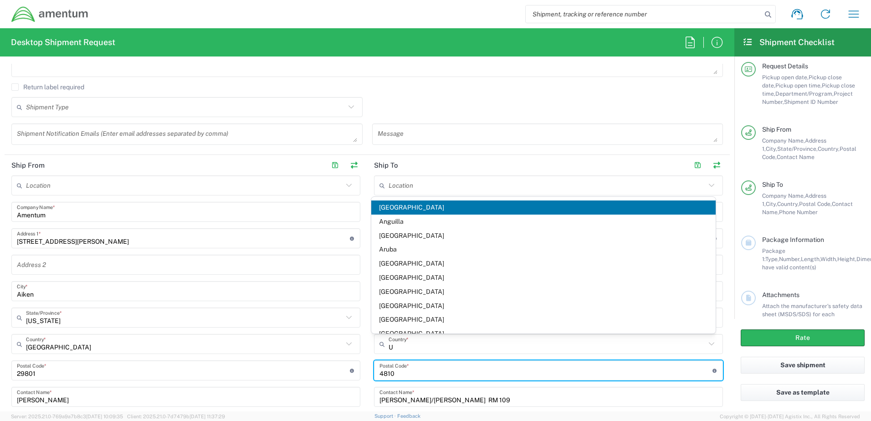
click at [404, 286] on input "undefined" at bounding box center [546, 371] width 333 height 16
type input "[GEOGRAPHIC_DATA]"
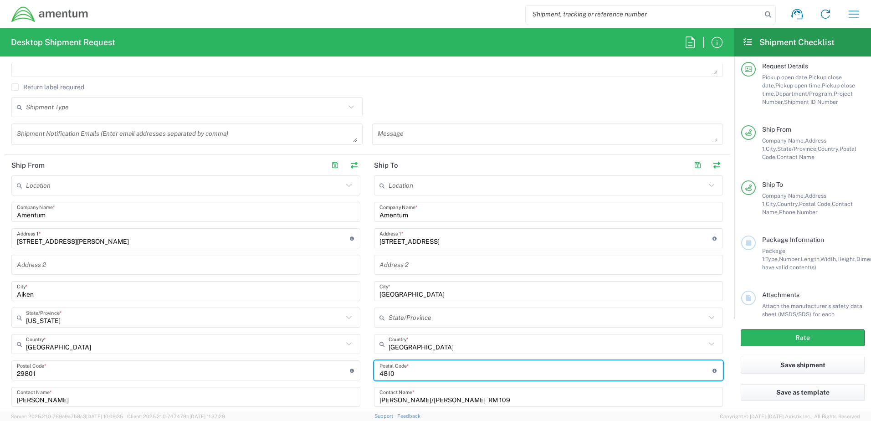
click at [412, 286] on input "text" at bounding box center [547, 318] width 317 height 16
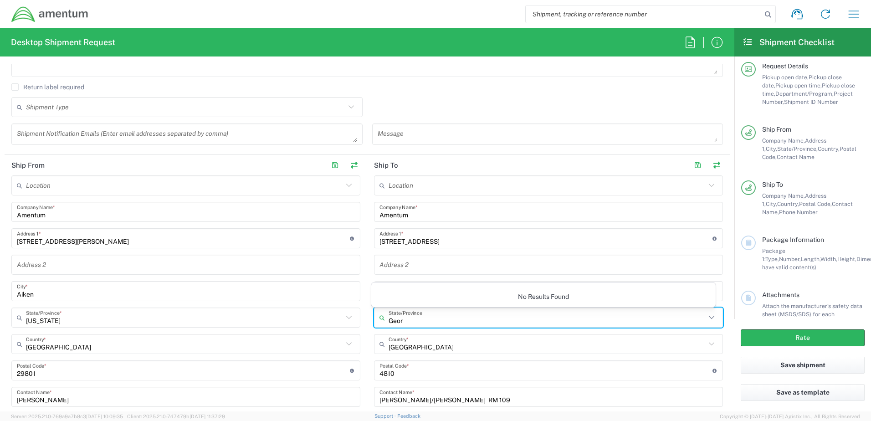
click at [572, 286] on icon at bounding box center [712, 318] width 12 height 12
type input "[US_STATE]"
click at [422, 286] on input "[GEOGRAPHIC_DATA]" at bounding box center [547, 344] width 317 height 16
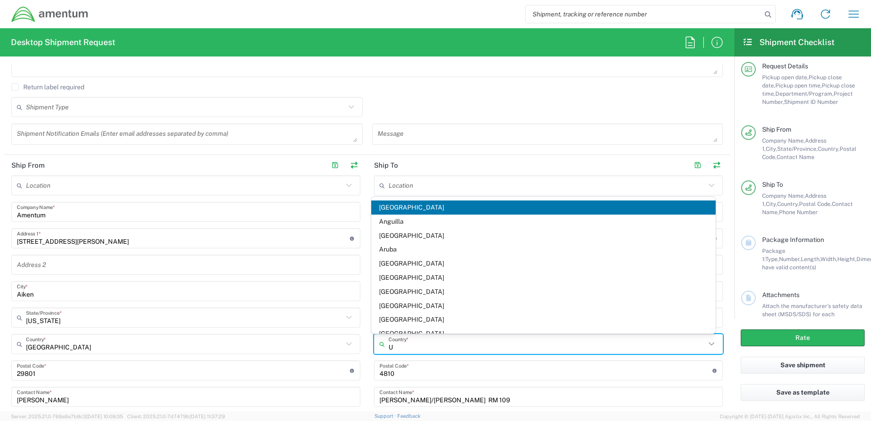
click at [405, 286] on input "undefined" at bounding box center [546, 371] width 333 height 16
type input "[GEOGRAPHIC_DATA]"
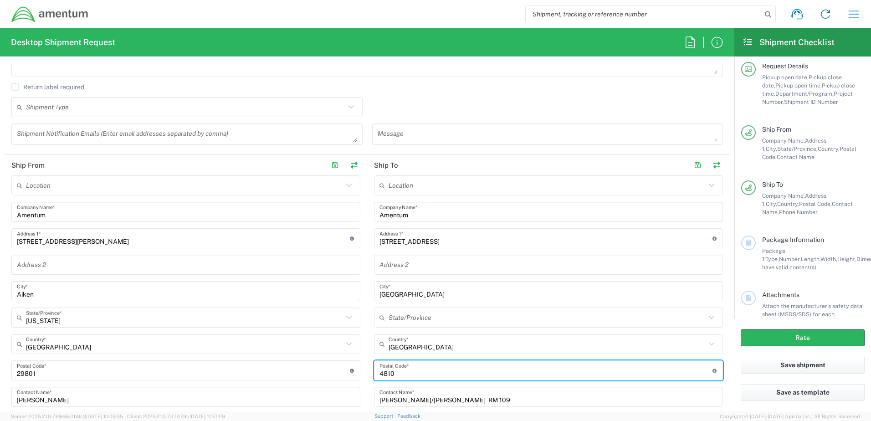
drag, startPoint x: 395, startPoint y: 372, endPoint x: 368, endPoint y: 374, distance: 26.9
click at [368, 286] on main "Location [PHONE_NUMBER] [PHONE_NUMBER] [PHONE_NUMBER] [PHONE_NUMBER] [PHONE_NUM…" at bounding box center [548, 341] width 363 height 332
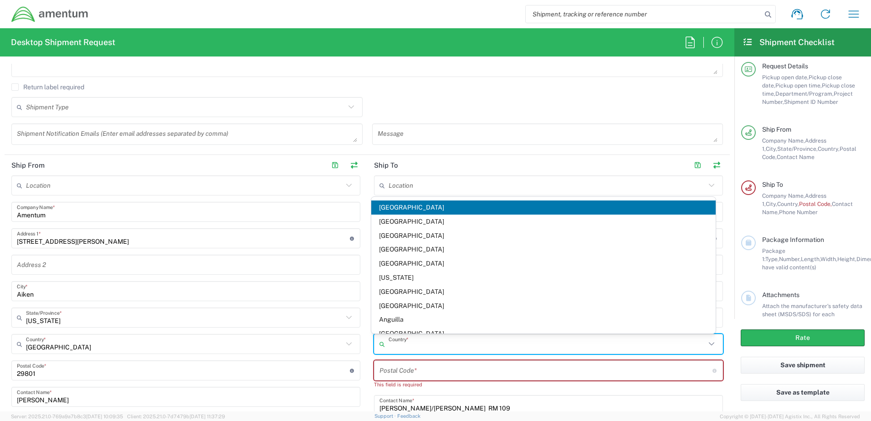
drag, startPoint x: 415, startPoint y: 346, endPoint x: 391, endPoint y: 346, distance: 23.7
click at [391, 286] on input "text" at bounding box center [547, 344] width 317 height 16
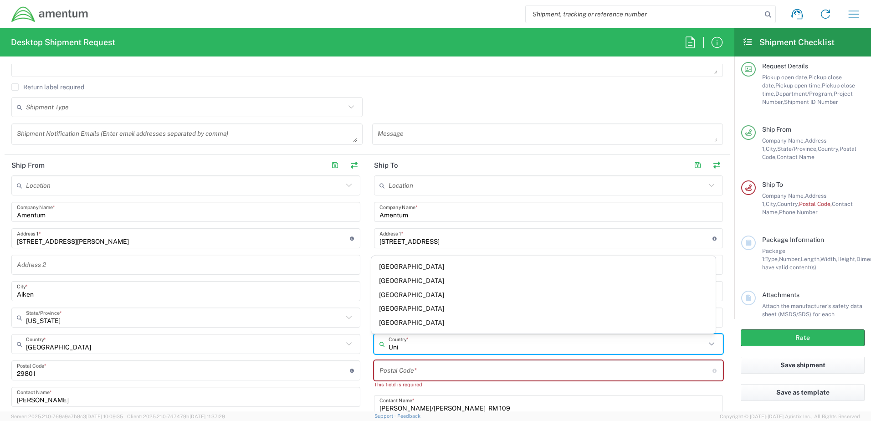
type input "Uni"
click at [448, 286] on input "undefined" at bounding box center [546, 371] width 333 height 16
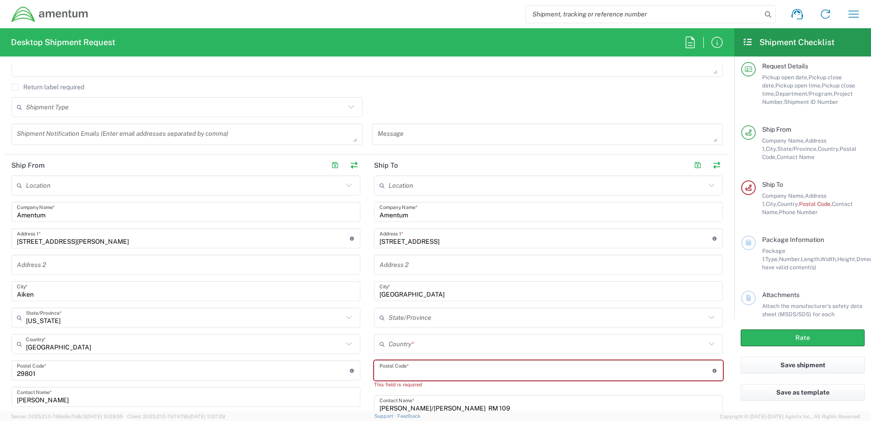
click at [400, 286] on input "text" at bounding box center [547, 318] width 317 height 16
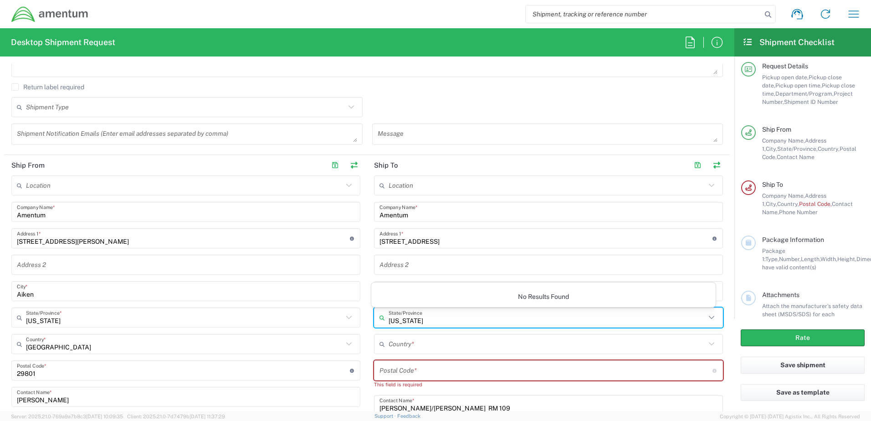
type input "[US_STATE]"
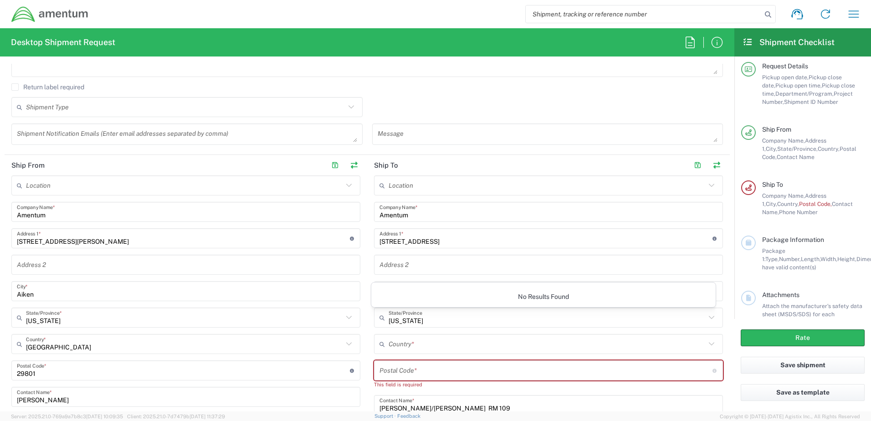
click at [572, 286] on icon at bounding box center [712, 318] width 12 height 12
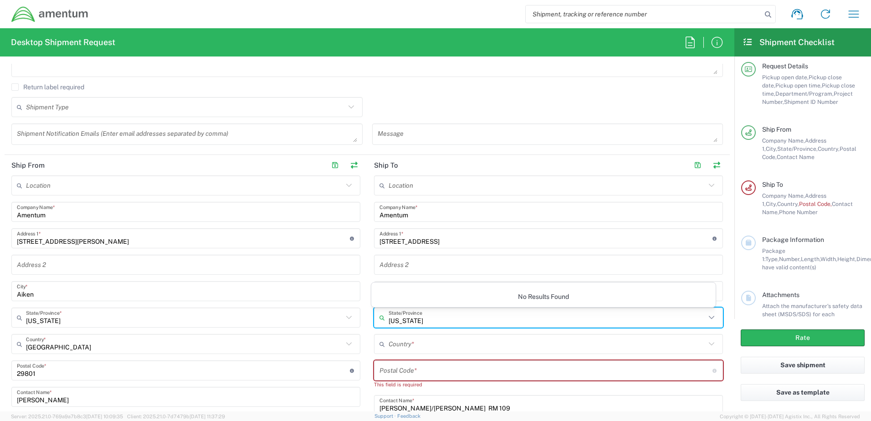
click at [459, 286] on input "text" at bounding box center [547, 344] width 317 height 16
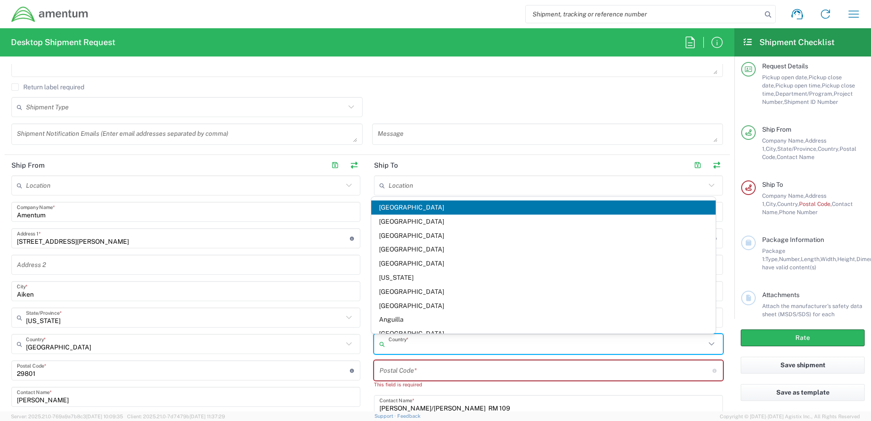
click at [391, 286] on input "text" at bounding box center [547, 344] width 317 height 16
type input "[GEOGRAPHIC_DATA]"
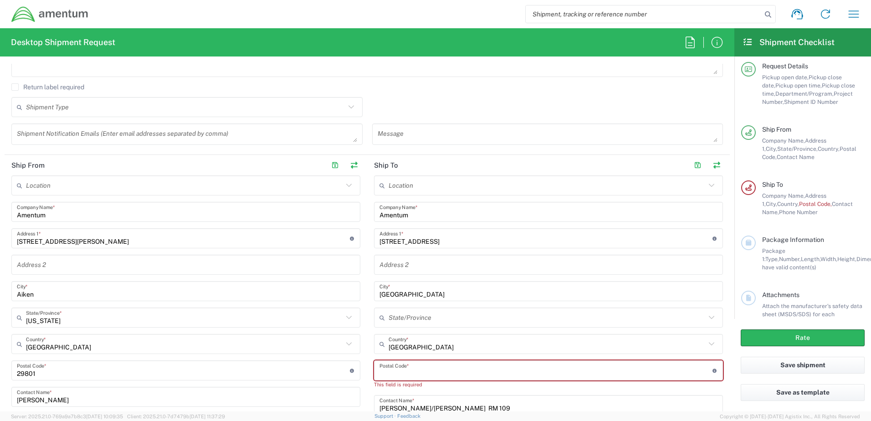
click at [398, 286] on input "text" at bounding box center [547, 318] width 317 height 16
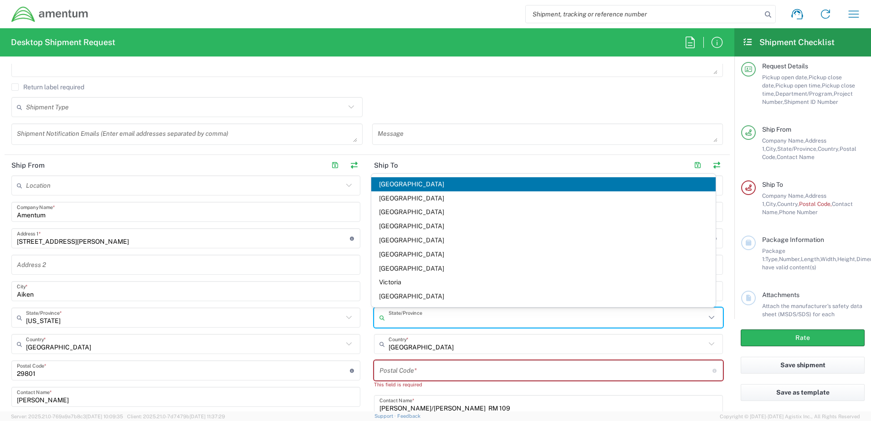
click at [413, 286] on input "[GEOGRAPHIC_DATA]" at bounding box center [547, 344] width 317 height 16
type input "[GEOGRAPHIC_DATA]"
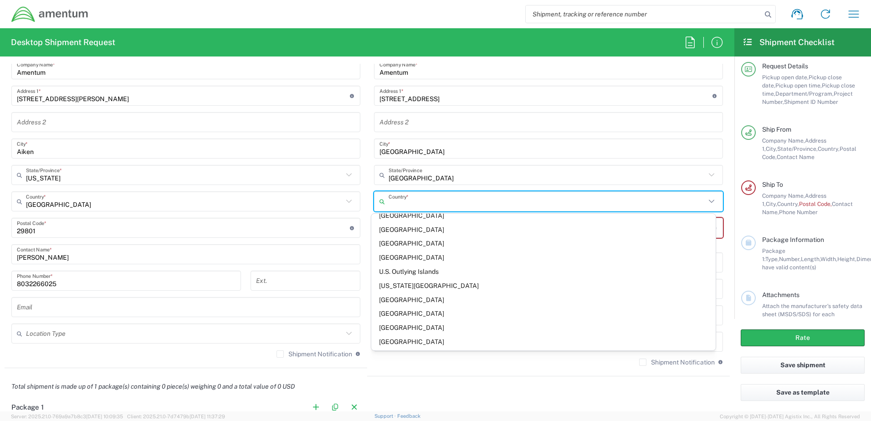
scroll to position [3208, 0]
click at [409, 286] on span "[GEOGRAPHIC_DATA]" at bounding box center [543, 342] width 345 height 14
type input "[GEOGRAPHIC_DATA]"
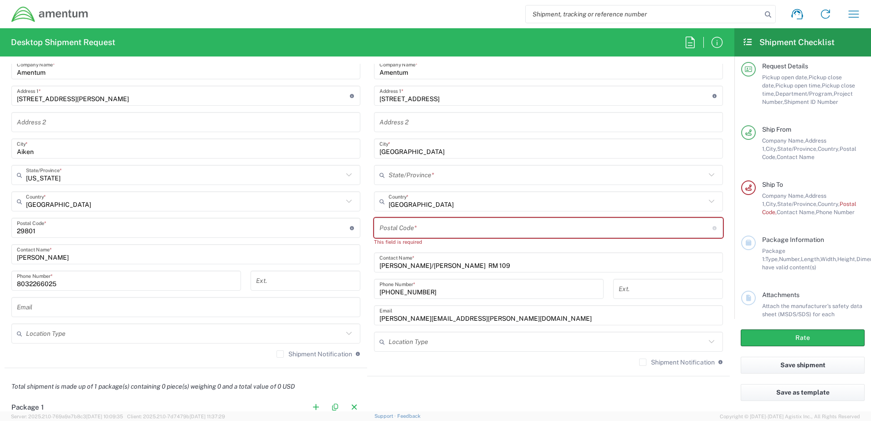
click at [406, 175] on input "text" at bounding box center [547, 175] width 317 height 16
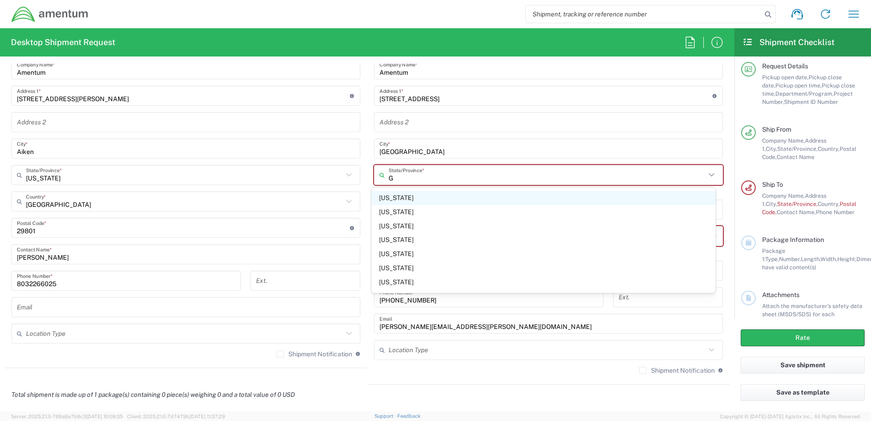
click at [395, 200] on span "[US_STATE]" at bounding box center [543, 198] width 345 height 14
type input "[US_STATE]"
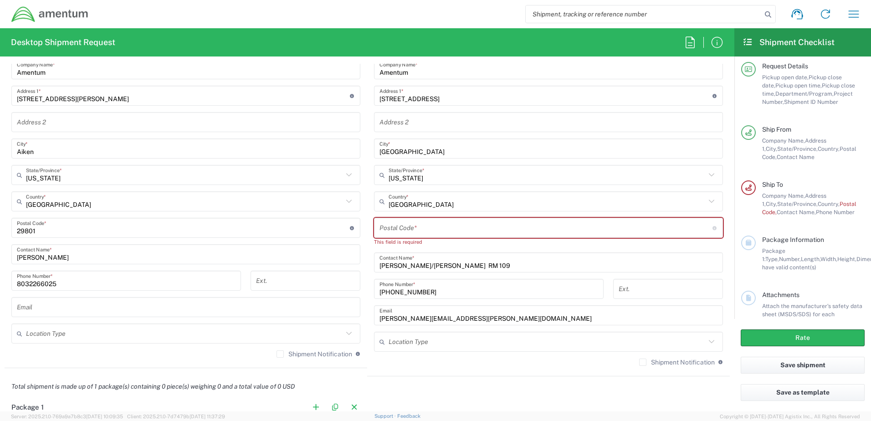
click at [397, 230] on input "undefined" at bounding box center [546, 228] width 333 height 16
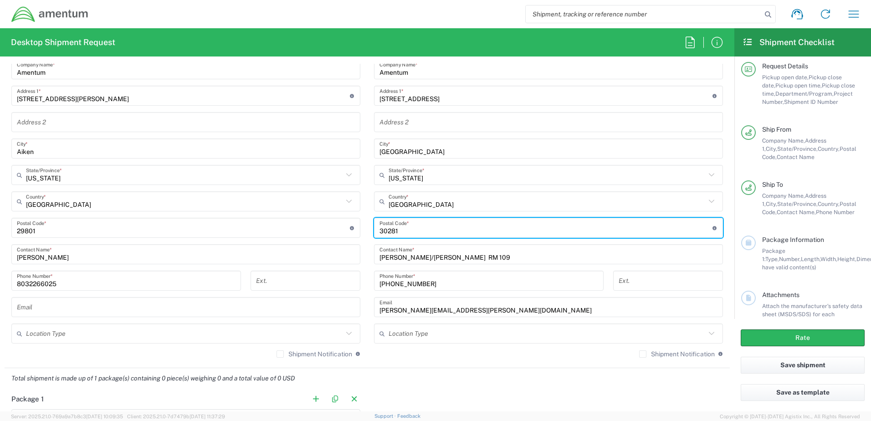
type input "30281"
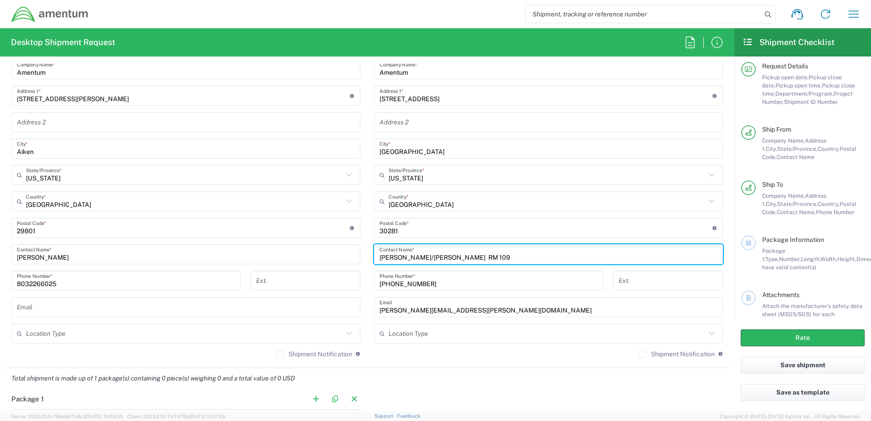
drag, startPoint x: 474, startPoint y: 258, endPoint x: 372, endPoint y: 260, distance: 101.6
click at [374, 260] on div "[PERSON_NAME]/[PERSON_NAME] RM 109 Contact Name *" at bounding box center [548, 254] width 349 height 20
type input "Lockbox 116323"
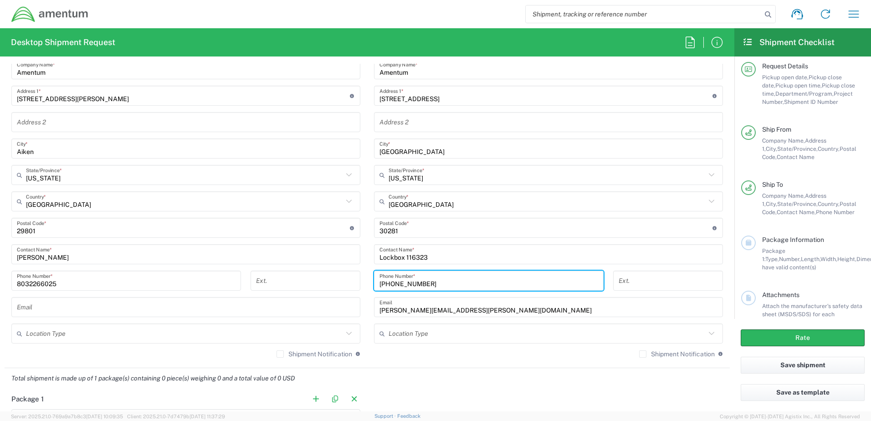
drag, startPoint x: 425, startPoint y: 282, endPoint x: 371, endPoint y: 282, distance: 54.2
click at [374, 282] on div "[PHONE_NUMBER] Phone Number *" at bounding box center [489, 281] width 230 height 20
type input "[PHONE_NUMBER]"
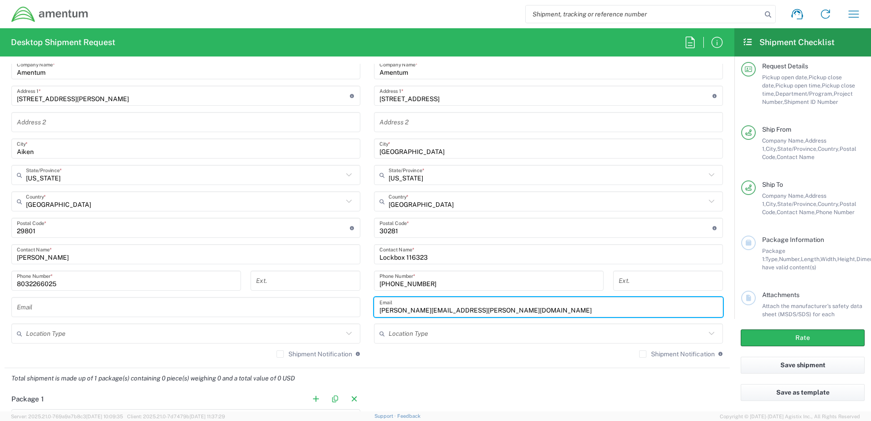
drag, startPoint x: 469, startPoint y: 311, endPoint x: 373, endPoint y: 311, distance: 96.1
click at [374, 286] on div "[PERSON_NAME][EMAIL_ADDRESS][PERSON_NAME][DOMAIN_NAME] Email" at bounding box center [548, 307] width 349 height 20
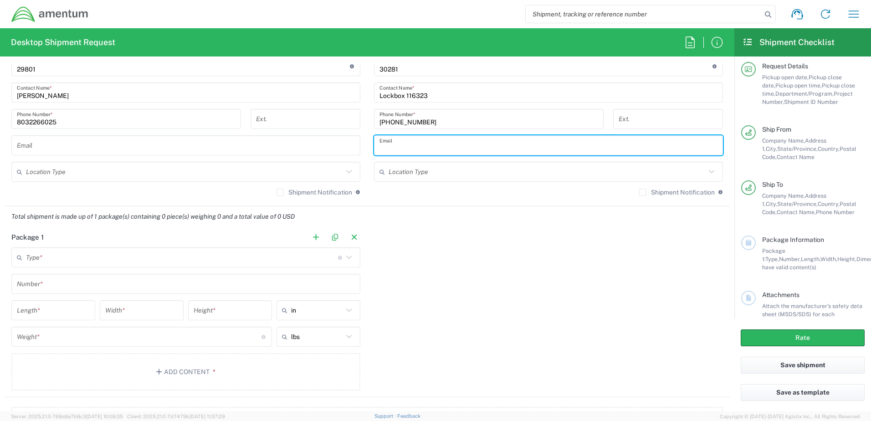
scroll to position [645, 0]
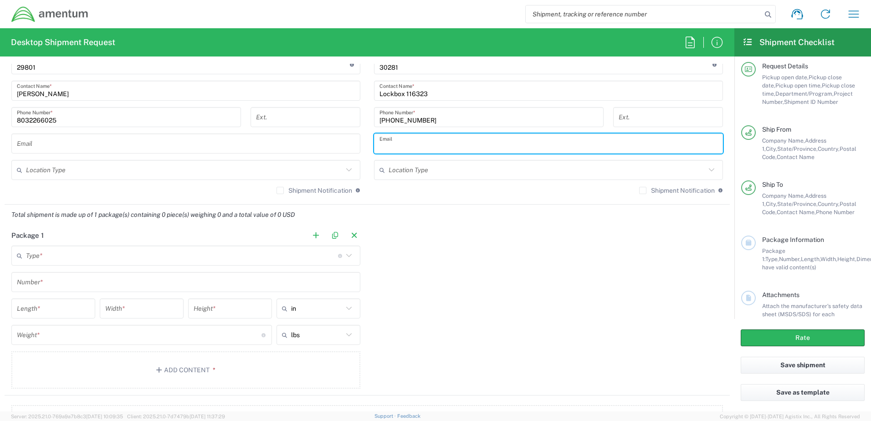
click at [346, 256] on icon at bounding box center [349, 256] width 12 height 12
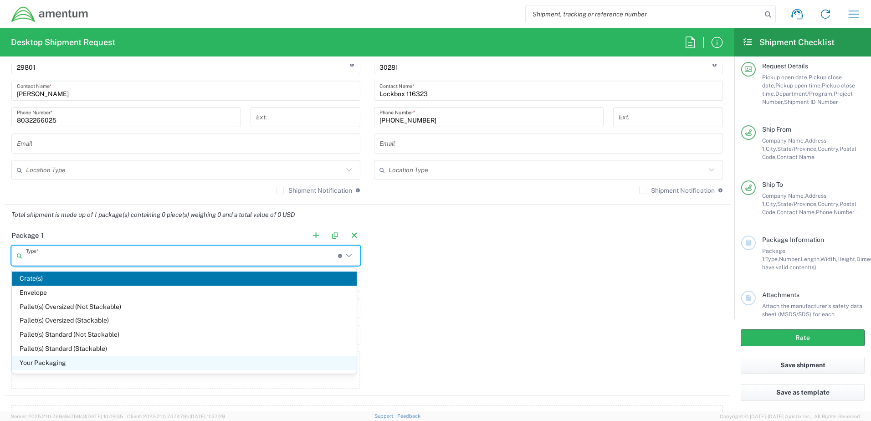
click at [63, 286] on span "Your Packaging" at bounding box center [184, 363] width 345 height 14
type input "Your Packaging"
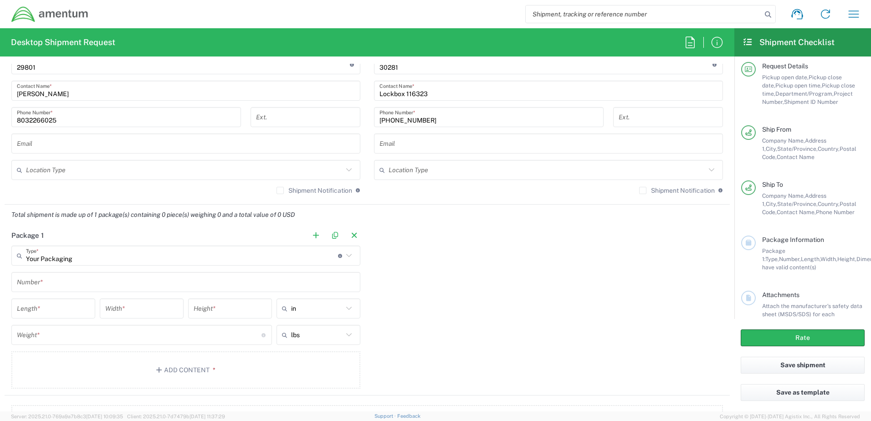
click at [62, 282] on input "text" at bounding box center [186, 282] width 338 height 16
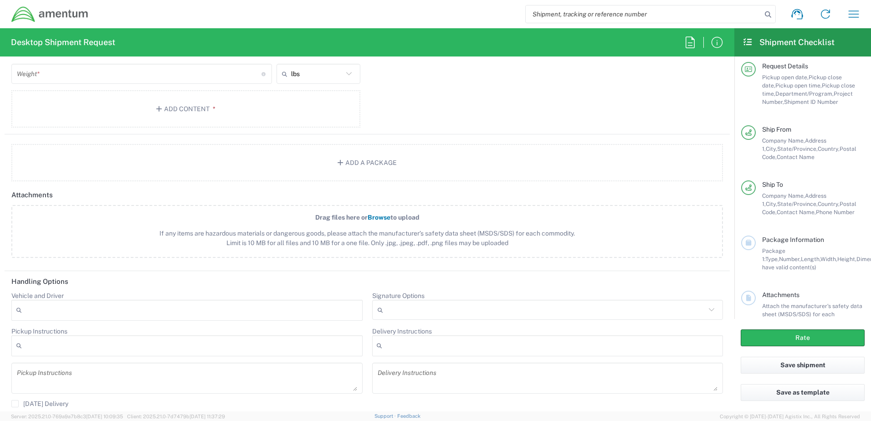
scroll to position [931, 0]
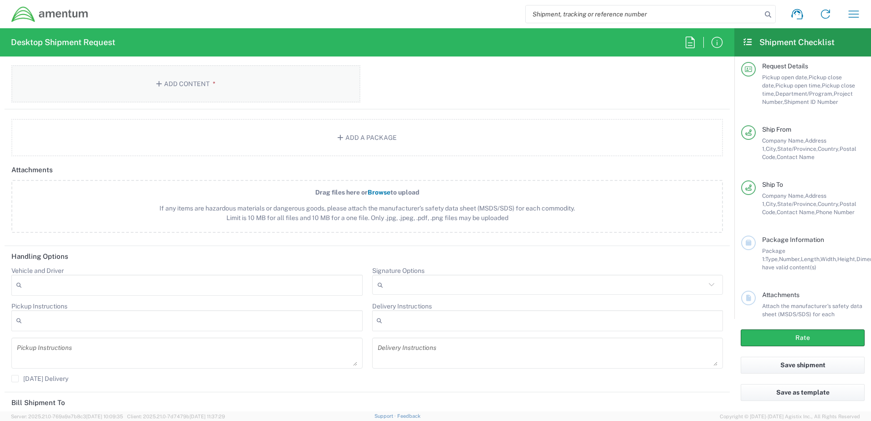
type input "1"
click at [200, 82] on button "Add Content *" at bounding box center [185, 83] width 349 height 37
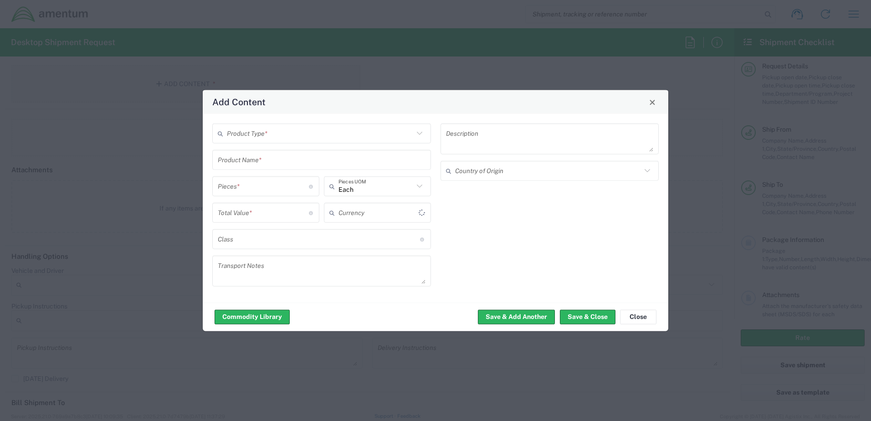
type input "US Dollar"
click at [419, 133] on icon at bounding box center [420, 134] width 12 height 12
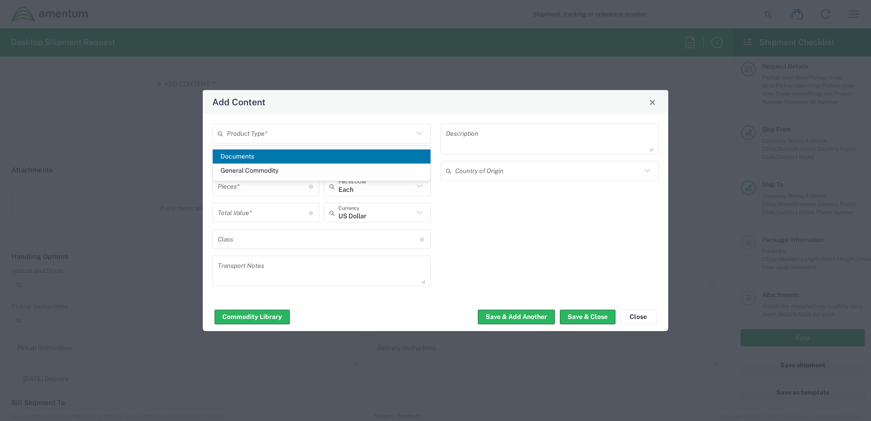
click at [246, 154] on span "Documents" at bounding box center [322, 156] width 218 height 14
type input "Documents"
type input "1"
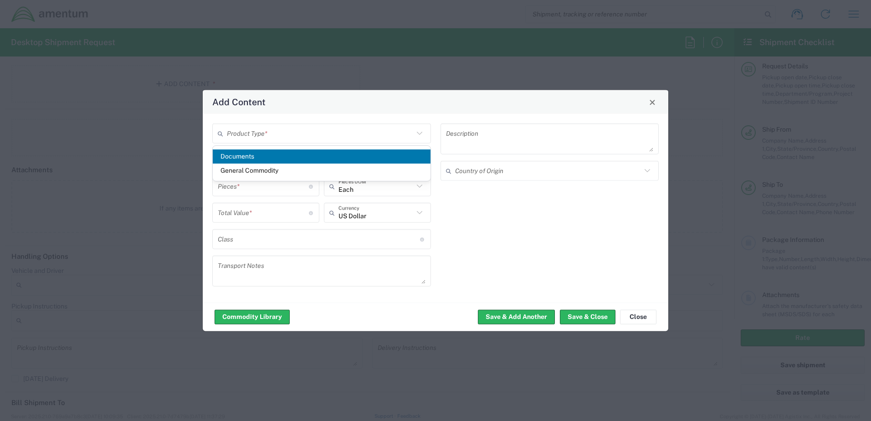
type textarea "Documents"
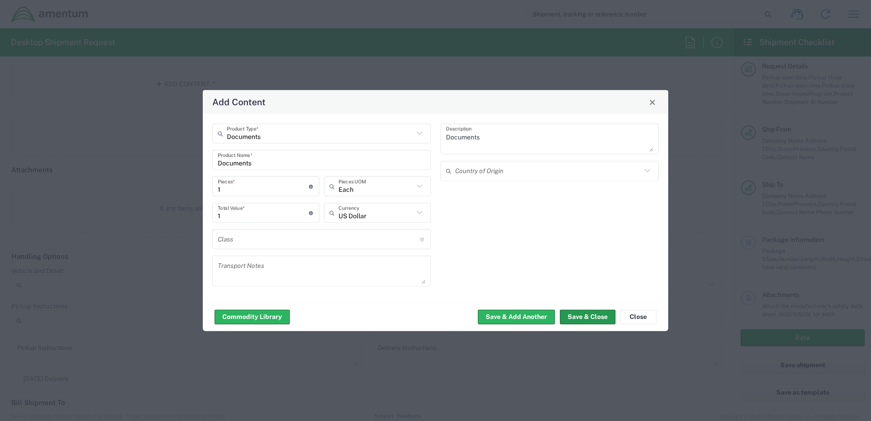
click at [572, 286] on button "Save & Close" at bounding box center [588, 316] width 56 height 15
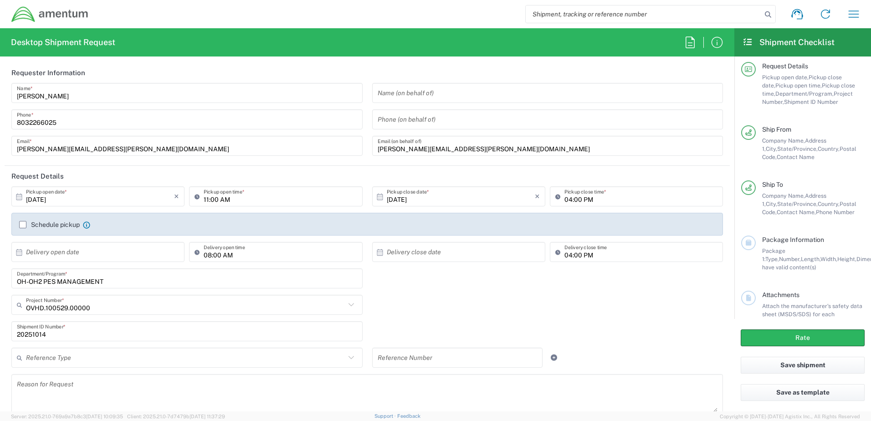
scroll to position [0, 0]
click at [22, 226] on label "Schedule pickup" at bounding box center [49, 225] width 61 height 7
click at [23, 226] on input "Schedule pickup" at bounding box center [23, 226] width 0 height 0
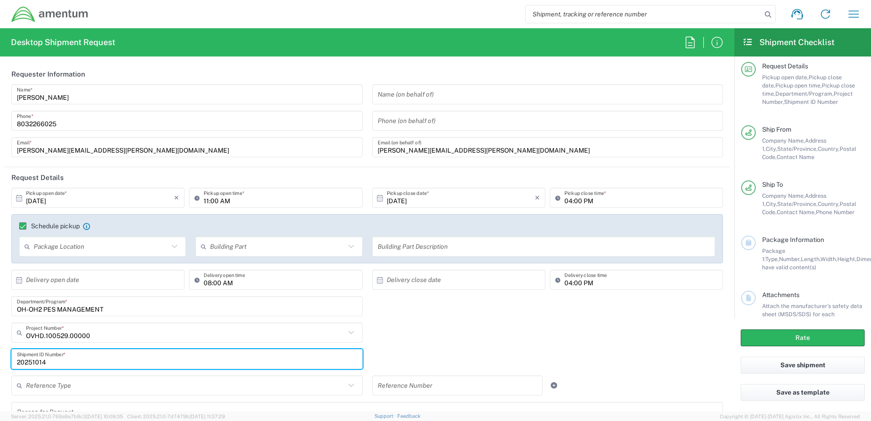
drag, startPoint x: 52, startPoint y: 362, endPoint x: 14, endPoint y: 362, distance: 38.7
click at [14, 286] on div "20251014 Shipment ID Number *" at bounding box center [186, 359] width 351 height 20
type input "1"
click at [62, 279] on input "text" at bounding box center [100, 280] width 148 height 16
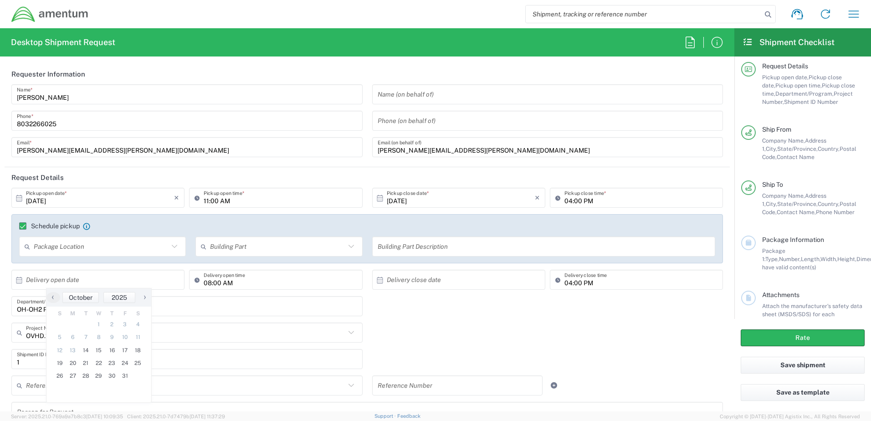
click at [421, 286] on div "OH-OH2 PES MANAGEMENT Department/Program *" at bounding box center [367, 309] width 721 height 26
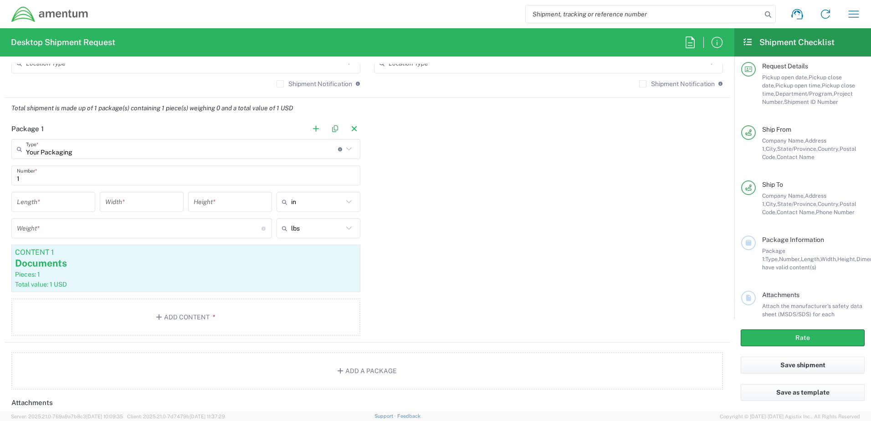
scroll to position [782, 0]
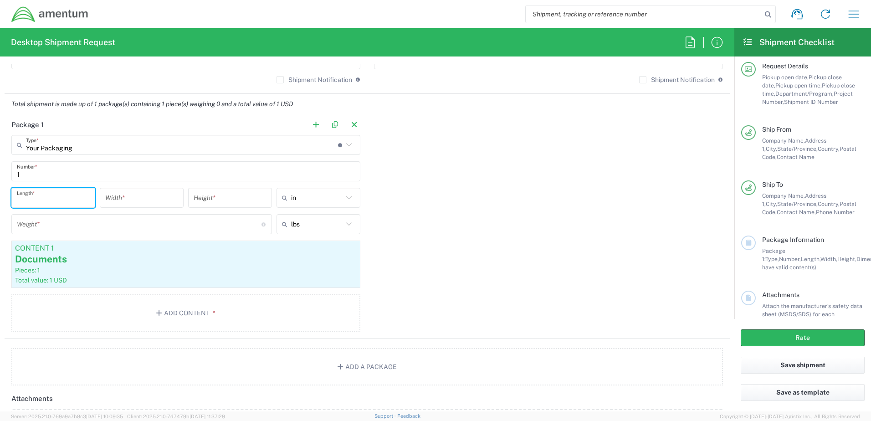
click at [42, 200] on input "number" at bounding box center [53, 198] width 73 height 16
type input "32"
click at [142, 199] on input "number" at bounding box center [141, 198] width 73 height 16
type input "26"
click at [221, 201] on input "number" at bounding box center [230, 198] width 73 height 16
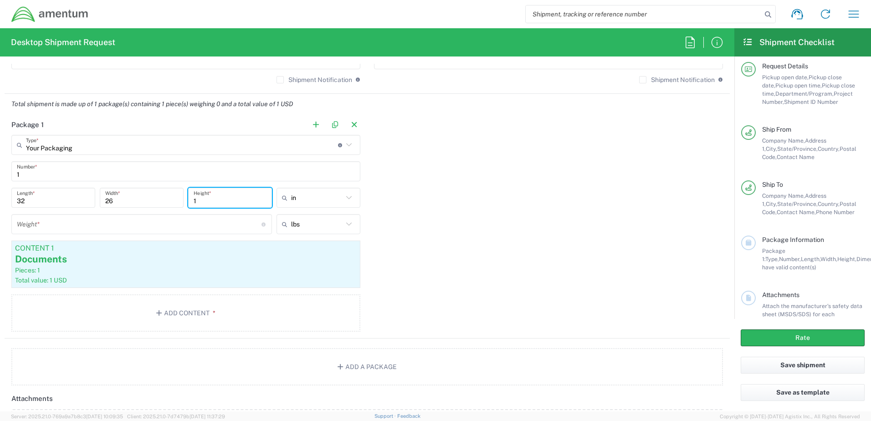
type input "1"
click at [226, 225] on input "number" at bounding box center [139, 224] width 245 height 16
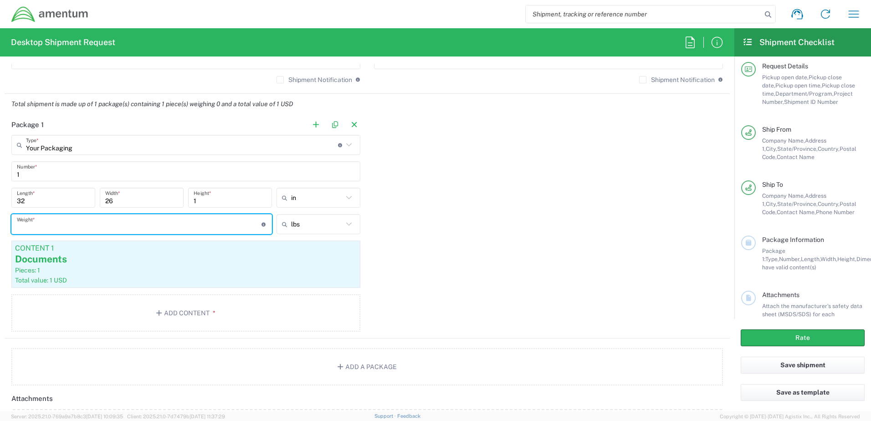
type input "3"
type input "2"
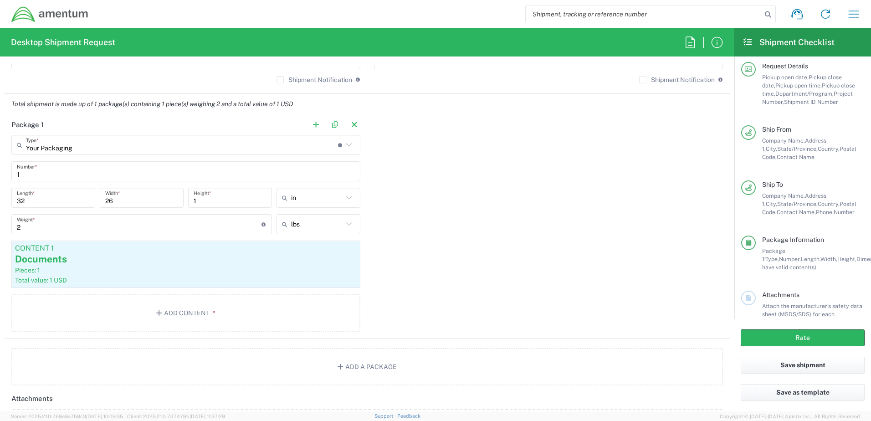
click at [572, 274] on div "Package 1 Your Packaging Type * Material used to package goods Crate(s) Envelop…" at bounding box center [367, 226] width 725 height 224
click at [572, 286] on button "Rate" at bounding box center [803, 337] width 124 height 17
type input "OVHD.100529.00000"
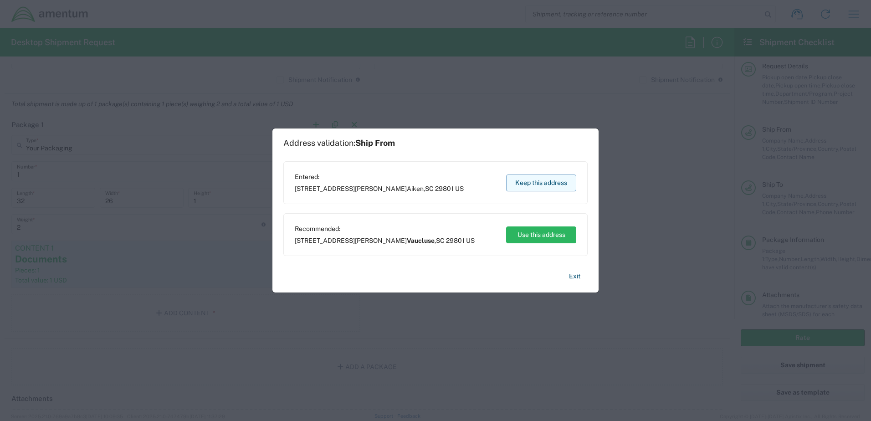
click at [540, 182] on button "Keep this address" at bounding box center [541, 182] width 70 height 17
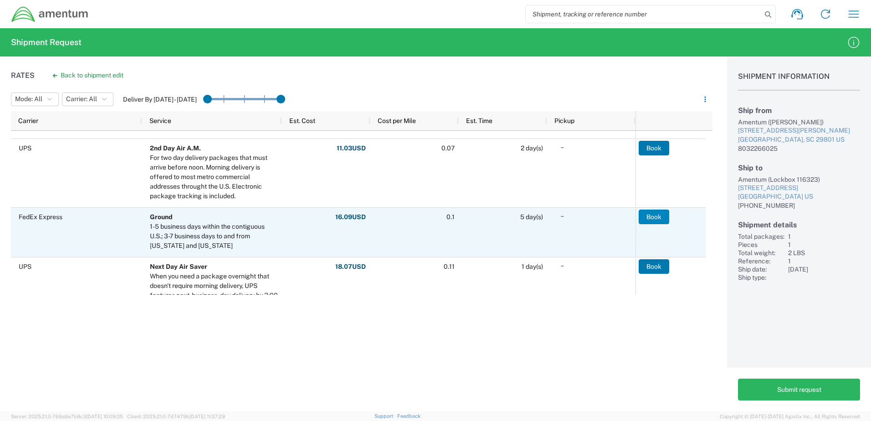
click at [572, 216] on button "Book" at bounding box center [654, 217] width 31 height 15
